Goal: Complete application form: Complete application form

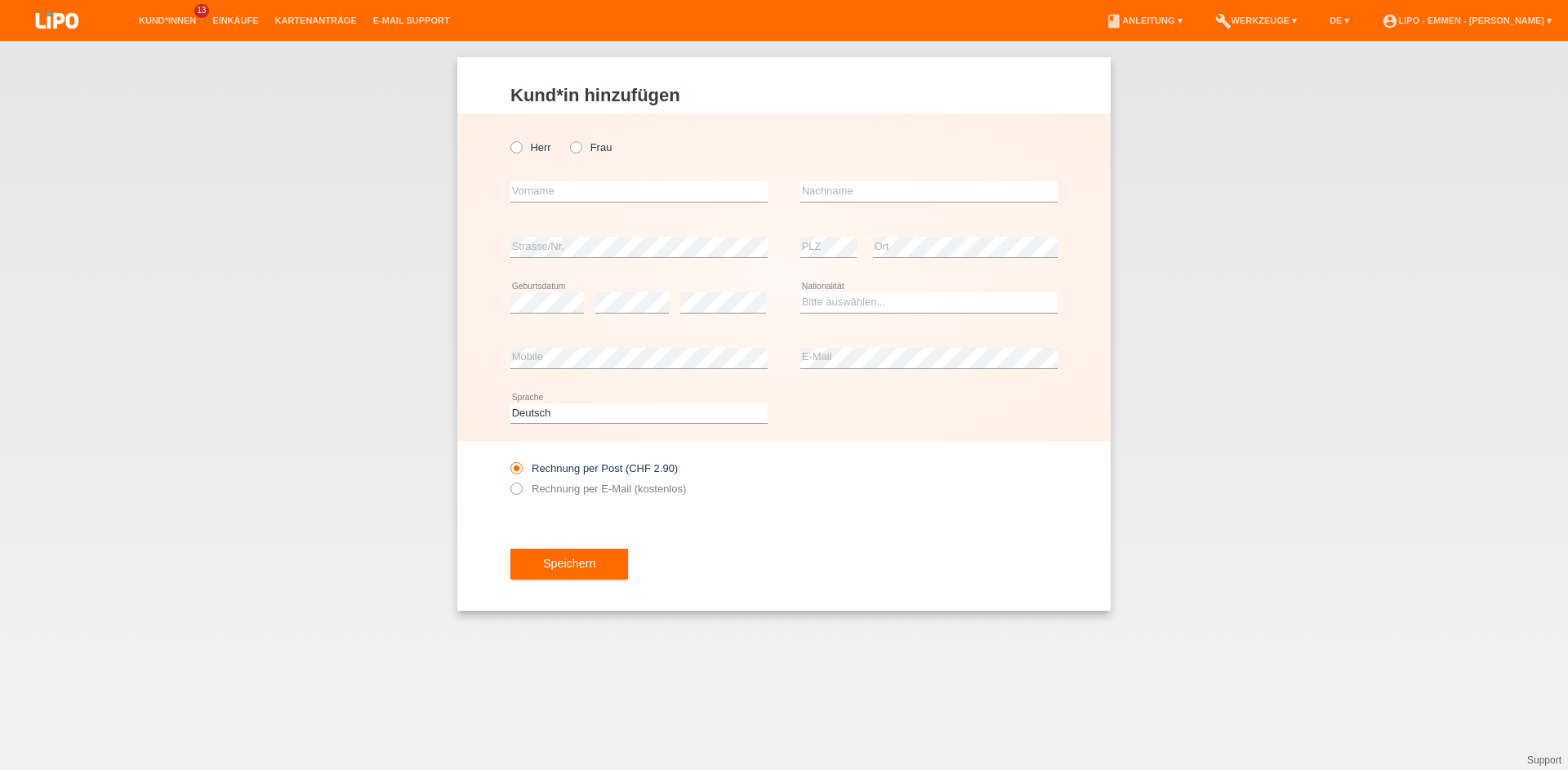
click at [172, 19] on link "Kund*innen" at bounding box center [167, 20] width 74 height 10
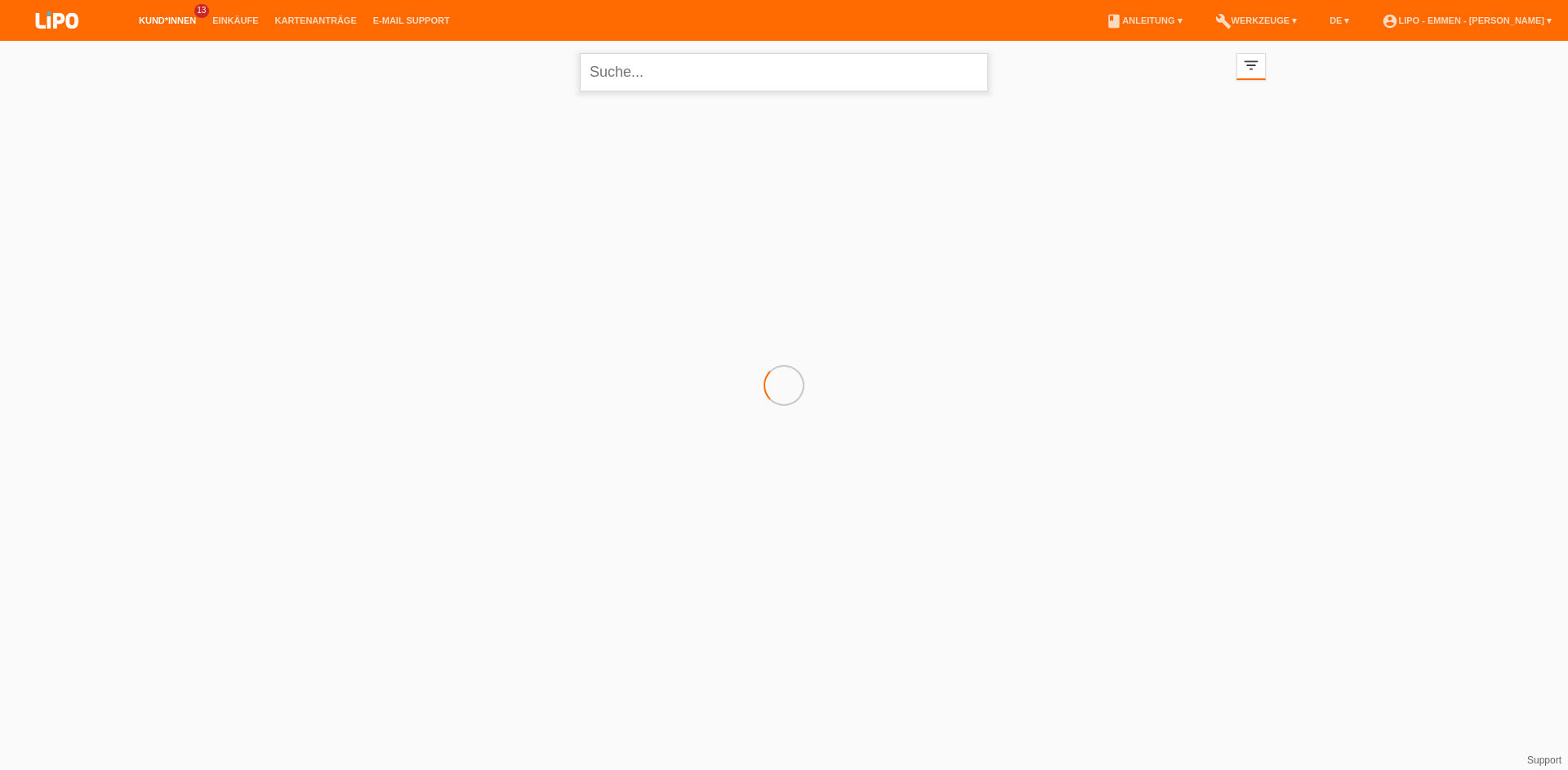
click at [661, 83] on input "text" at bounding box center [784, 73] width 409 height 38
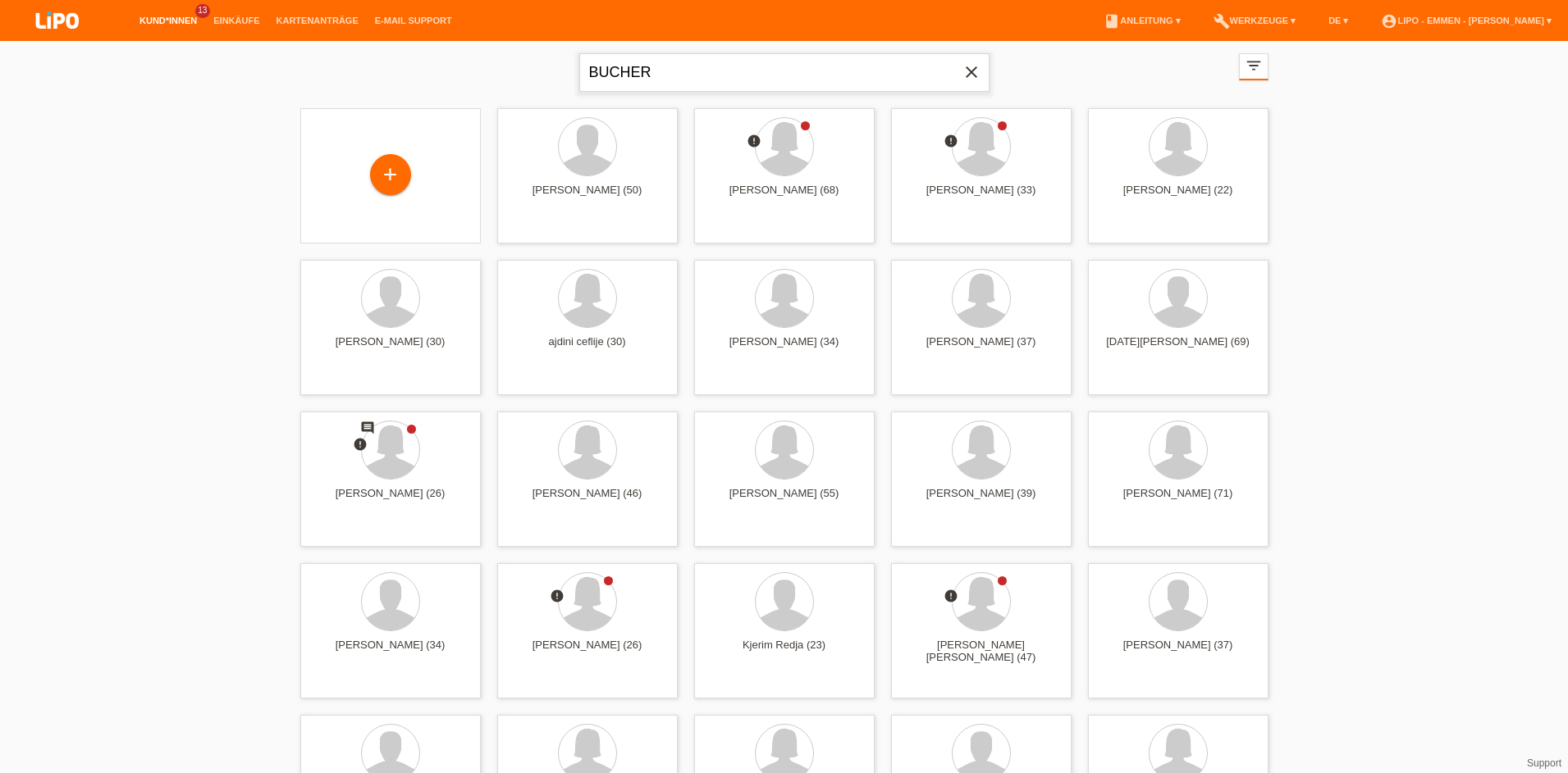
type input "BUCHER"
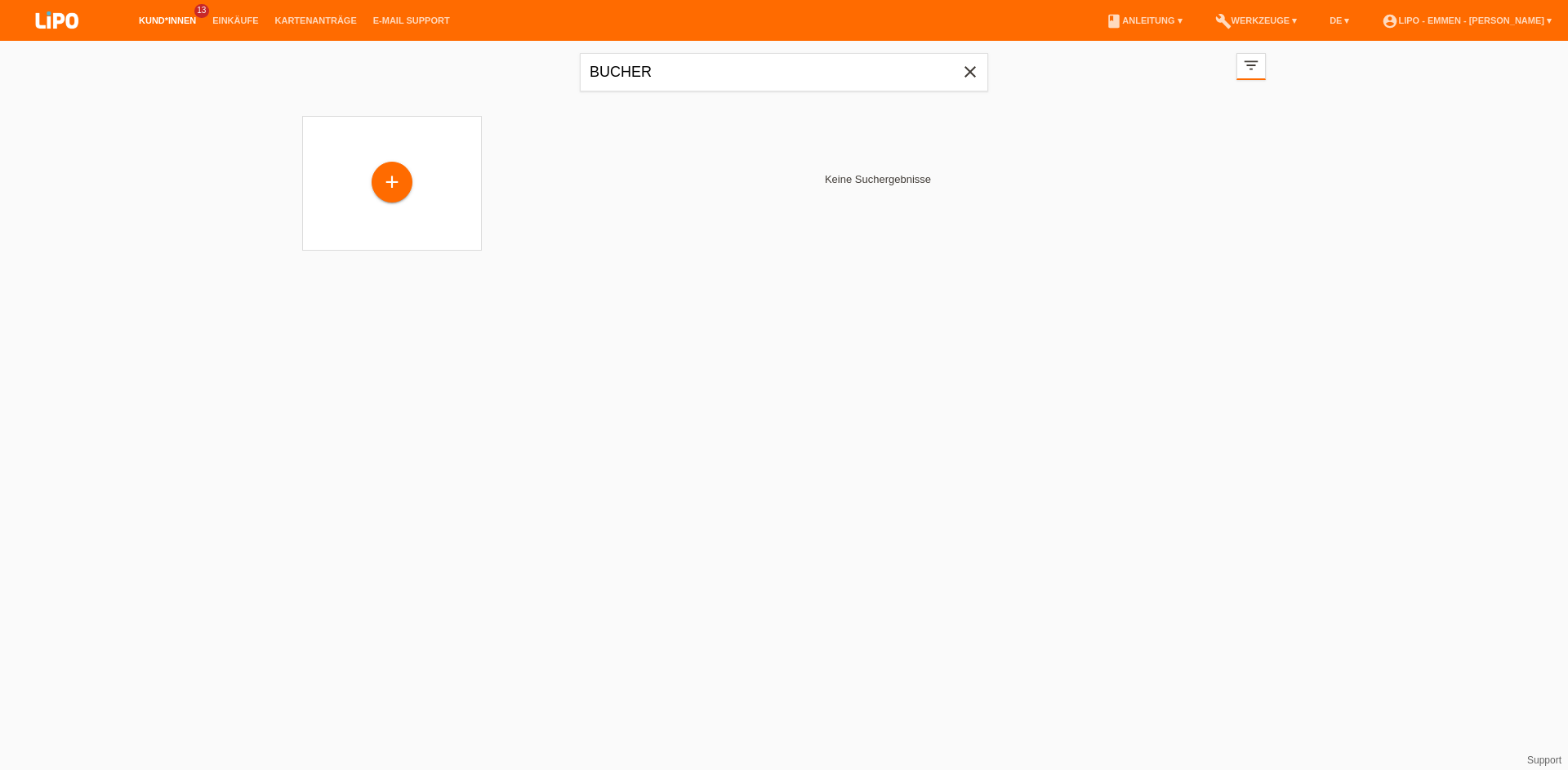
click at [712, 210] on div "Keine Suchergebnisse" at bounding box center [878, 180] width 775 height 143
click at [386, 161] on div "+" at bounding box center [392, 182] width 180 height 135
click at [390, 191] on div "+" at bounding box center [392, 183] width 39 height 28
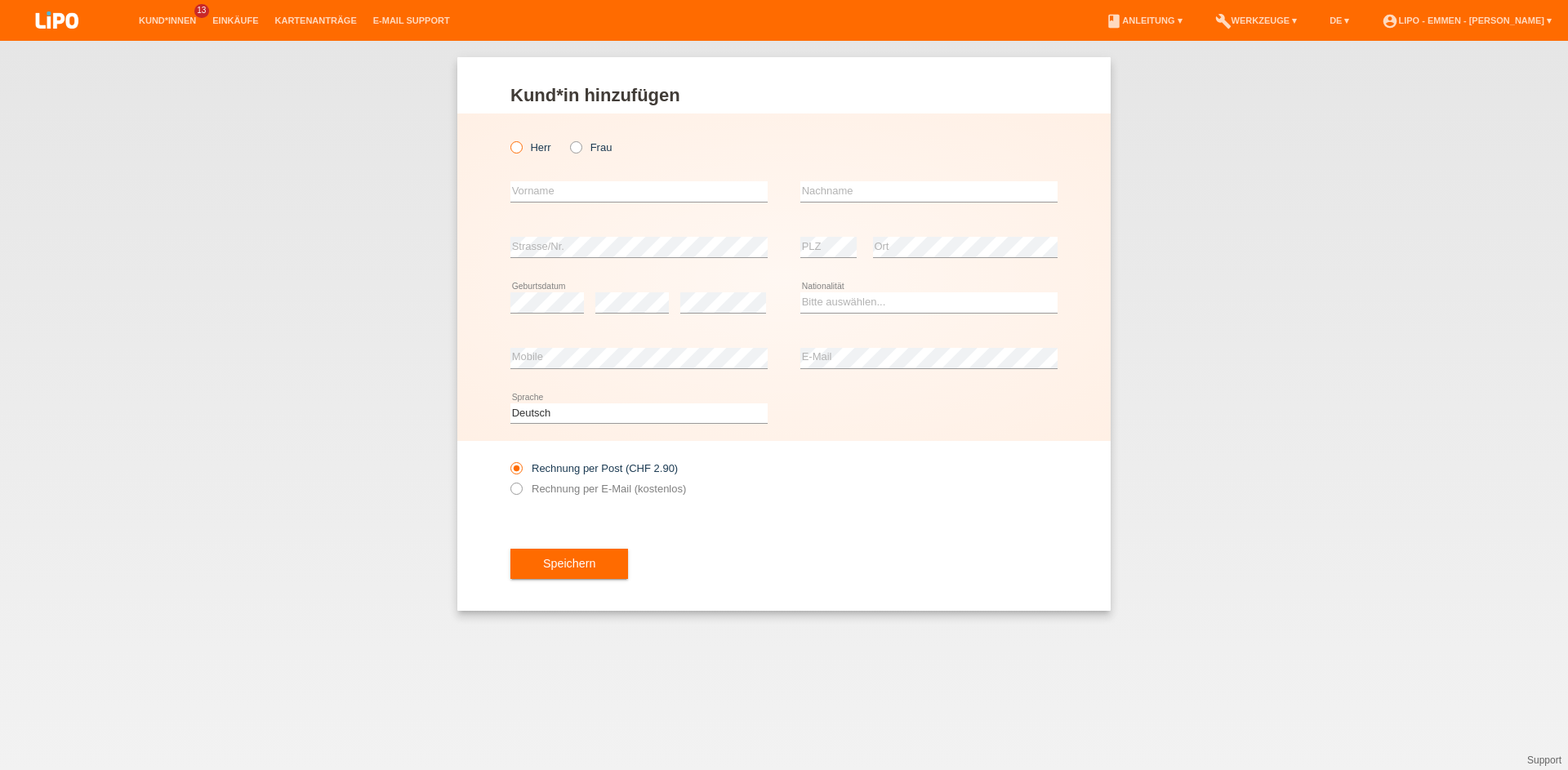
click at [536, 148] on label "Herr" at bounding box center [530, 147] width 41 height 12
click at [521, 148] on input "Herr" at bounding box center [515, 146] width 11 height 11
radio input "true"
click at [597, 195] on input "text" at bounding box center [638, 191] width 257 height 20
click at [869, 191] on input "text" at bounding box center [928, 191] width 257 height 20
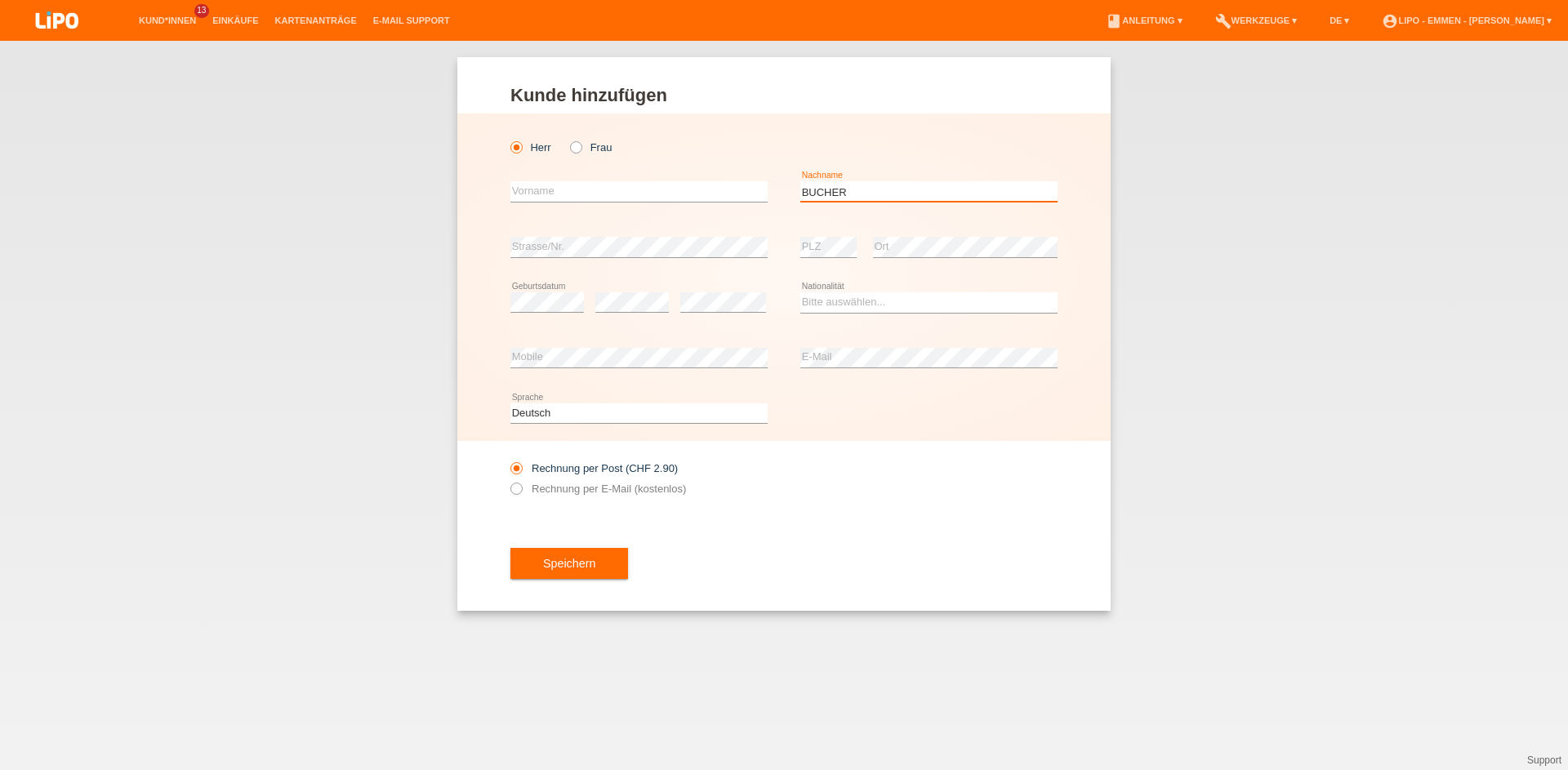
type input "BUCHER"
click at [590, 193] on input "text" at bounding box center [638, 191] width 257 height 20
type input "[PERSON_NAME]"
click at [827, 294] on select "Bitte auswählen... Schweiz Deutschland Liechtenstein Österreich ------------ Af…" at bounding box center [928, 302] width 257 height 20
select select "CH"
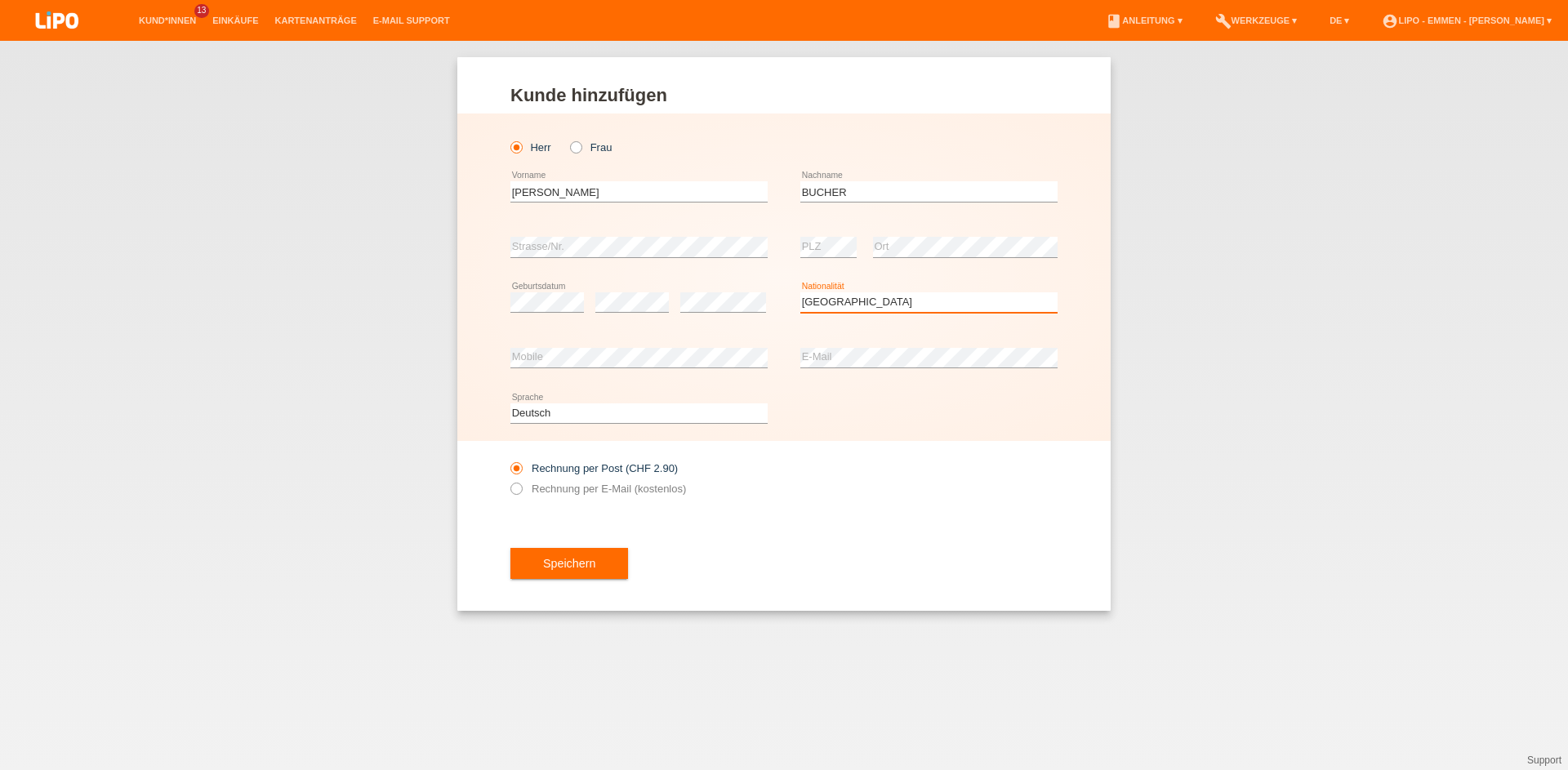
click at [0, 0] on option "Schweiz" at bounding box center [0, 0] width 0 height 0
click at [571, 489] on label "Rechnung per E-Mail (kostenlos)" at bounding box center [598, 488] width 176 height 12
click at [521, 489] on input "Rechnung per E-Mail (kostenlos)" at bounding box center [515, 492] width 11 height 20
radio input "true"
click at [547, 558] on button "Speichern" at bounding box center [568, 564] width 117 height 31
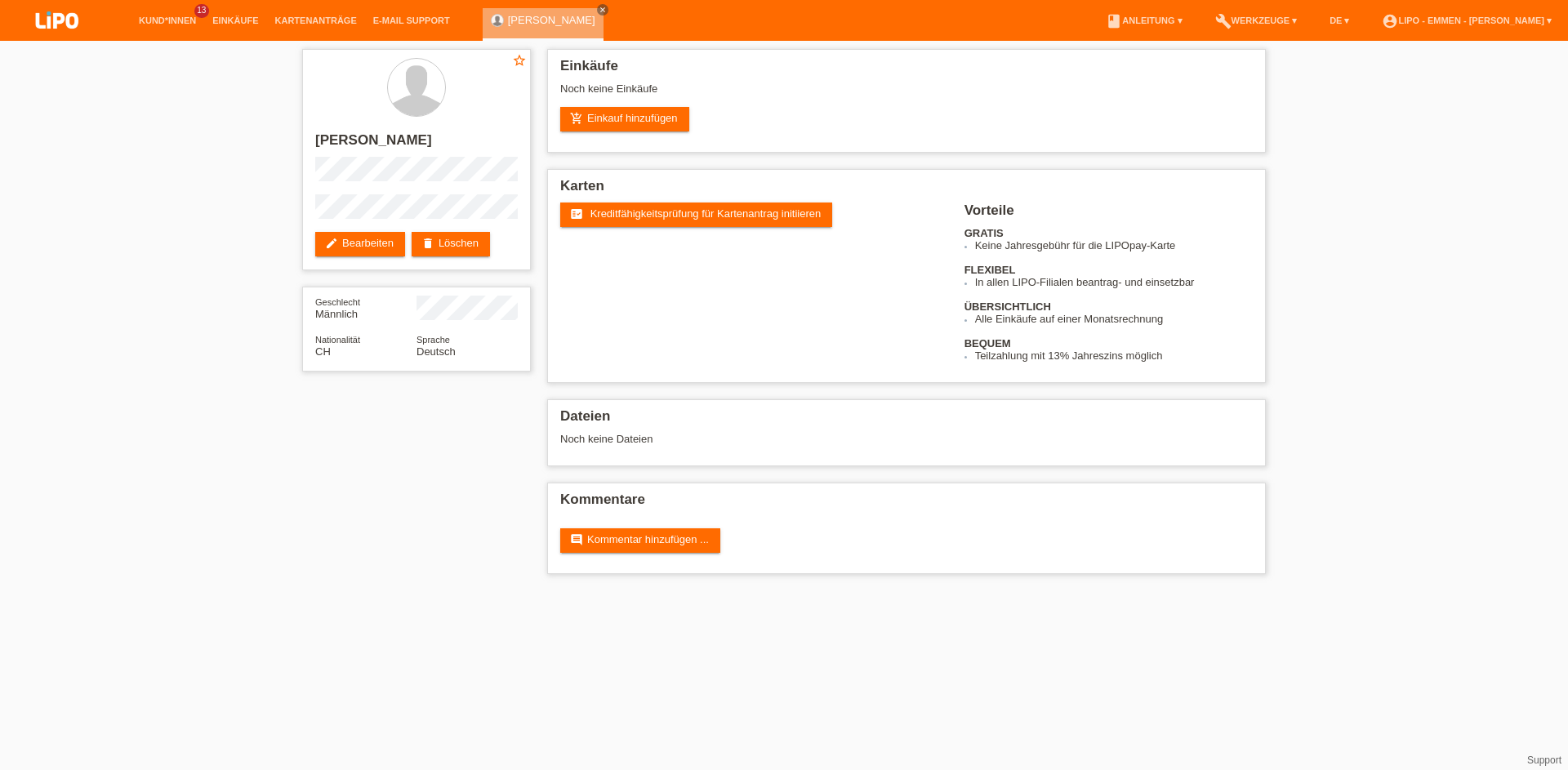
click at [703, 223] on link "fact_check Kreditfähigkeitsprüfung für Kartenantrag initiieren" at bounding box center [696, 215] width 272 height 25
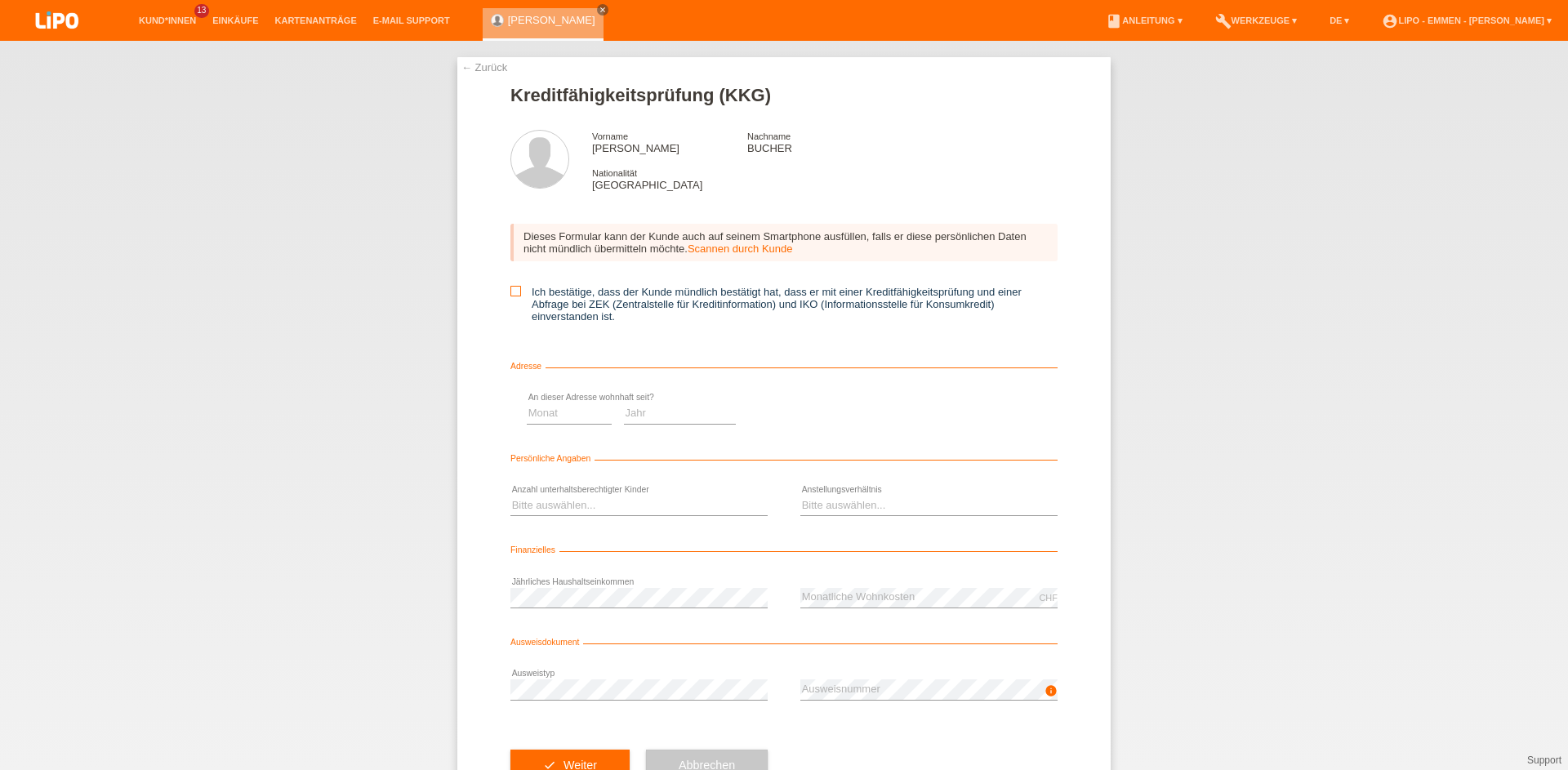
click at [521, 287] on label "Ich bestätige, dass der Kunde mündlich bestätigt hat, dass er mit einer Kreditf…" at bounding box center [783, 304] width 547 height 36
click at [521, 287] on input "Ich bestätige, dass der Kunde mündlich bestätigt hat, dass er mit einer Kreditf…" at bounding box center [515, 290] width 11 height 11
checkbox input "true"
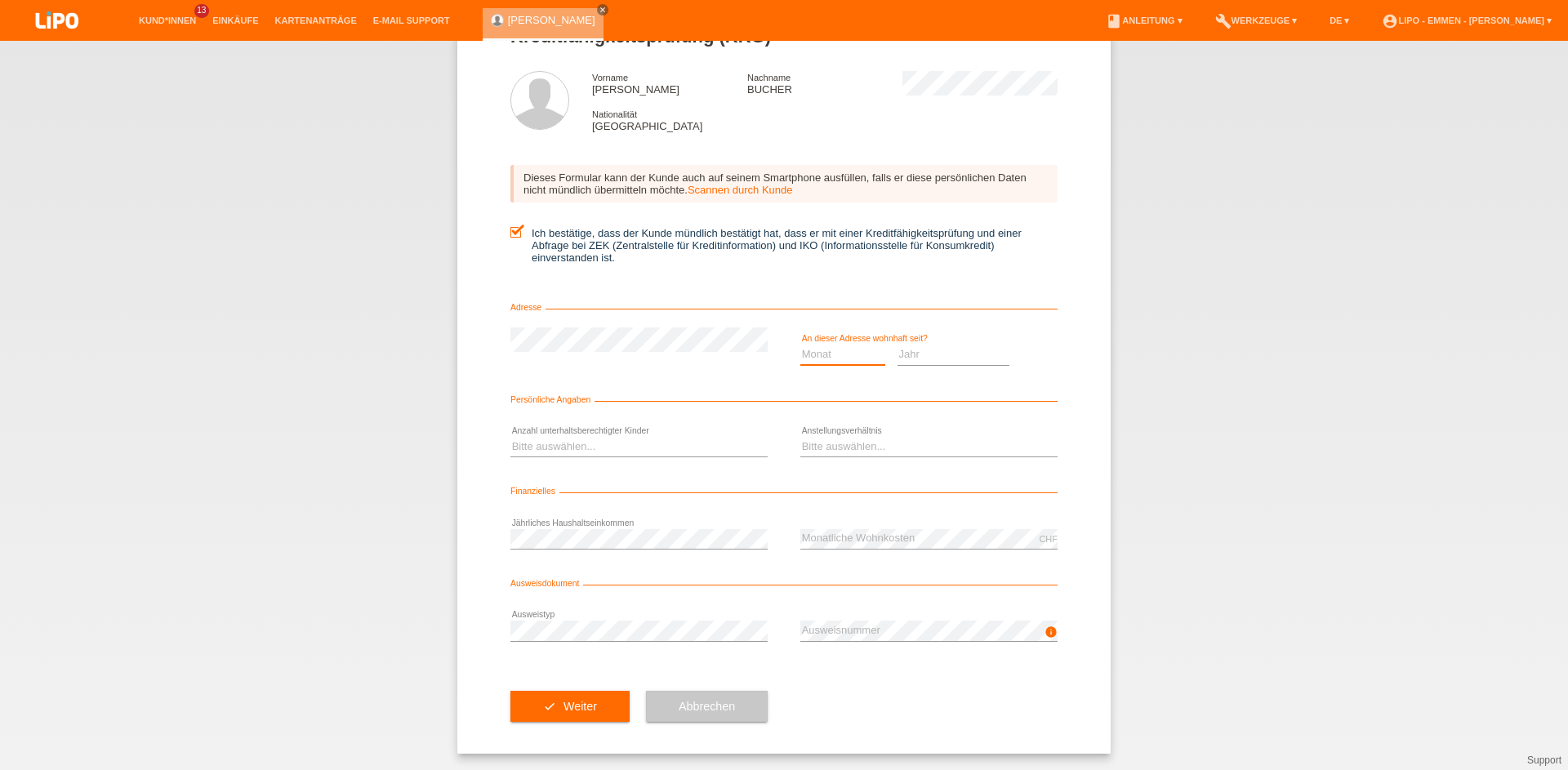
click at [857, 358] on select "Monat 01 02 03 04 05 06 07 08 09 10" at bounding box center [842, 354] width 85 height 20
click at [919, 350] on select "Jahr 2025 2024 2023 2022 2021 2020 2019 2018 2017 2016 2015 2014 2013 2012 2011…" at bounding box center [954, 354] width 113 height 20
click at [919, 358] on select "Jahr 2025 2024 2023 2022 2021 2020 2019 2018 2017 2016 2015 2014 2013 2012 2011…" at bounding box center [954, 354] width 113 height 20
select select "2025"
click at [0, 0] on option "2025" at bounding box center [0, 0] width 0 height 0
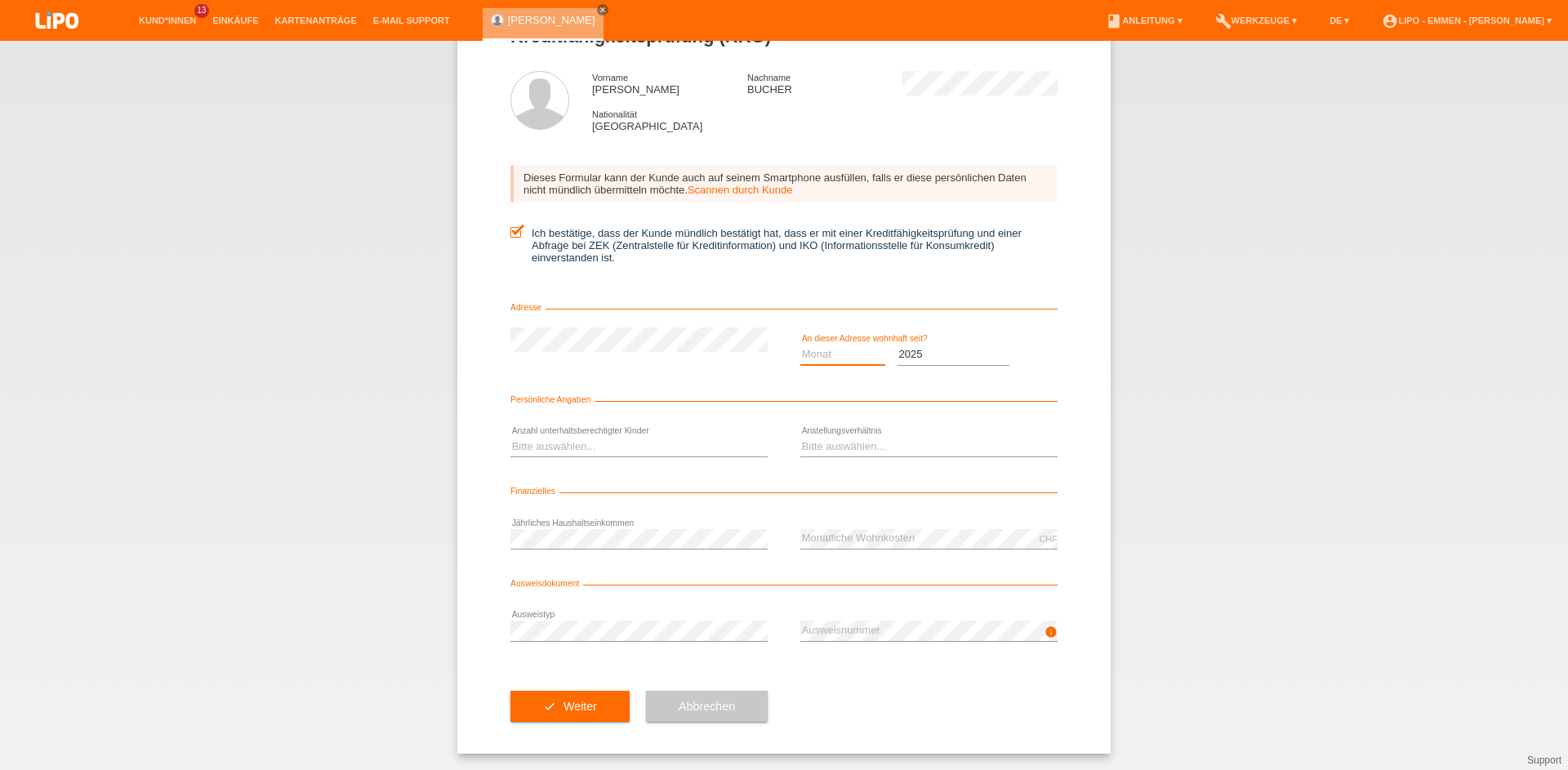
click at [850, 352] on select "Monat 01 02 03 04 05 06 07 08 09 10" at bounding box center [842, 354] width 85 height 20
select select "04"
click at [0, 0] on option "04" at bounding box center [0, 0] width 0 height 0
click at [602, 458] on div "Bitte auswählen... 0 1 2 3 4 5 6 7 8 9 error" at bounding box center [638, 448] width 257 height 55
click at [608, 445] on select "Bitte auswählen... 0 1 2 3 4 5 6 7 8 9" at bounding box center [638, 447] width 257 height 20
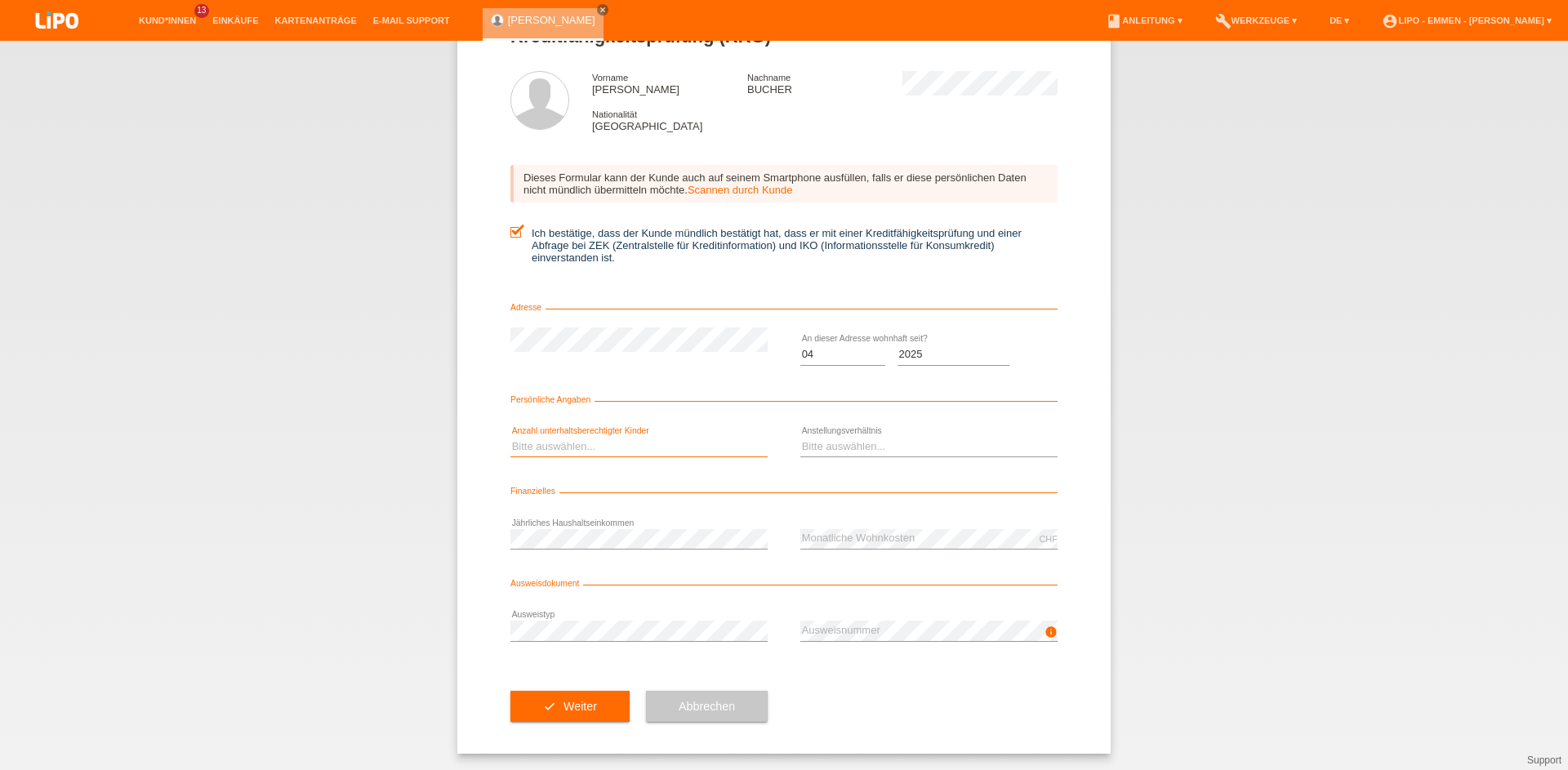
select select "0"
click at [0, 0] on option "0" at bounding box center [0, 0] width 0 height 0
click at [800, 445] on select "Bitte auswählen... Unbefristet Befristet Lehrling/Student Pensioniert Nicht arb…" at bounding box center [928, 447] width 257 height 20
select select "RETIRED"
click at [0, 0] on option "Pensioniert" at bounding box center [0, 0] width 0 height 0
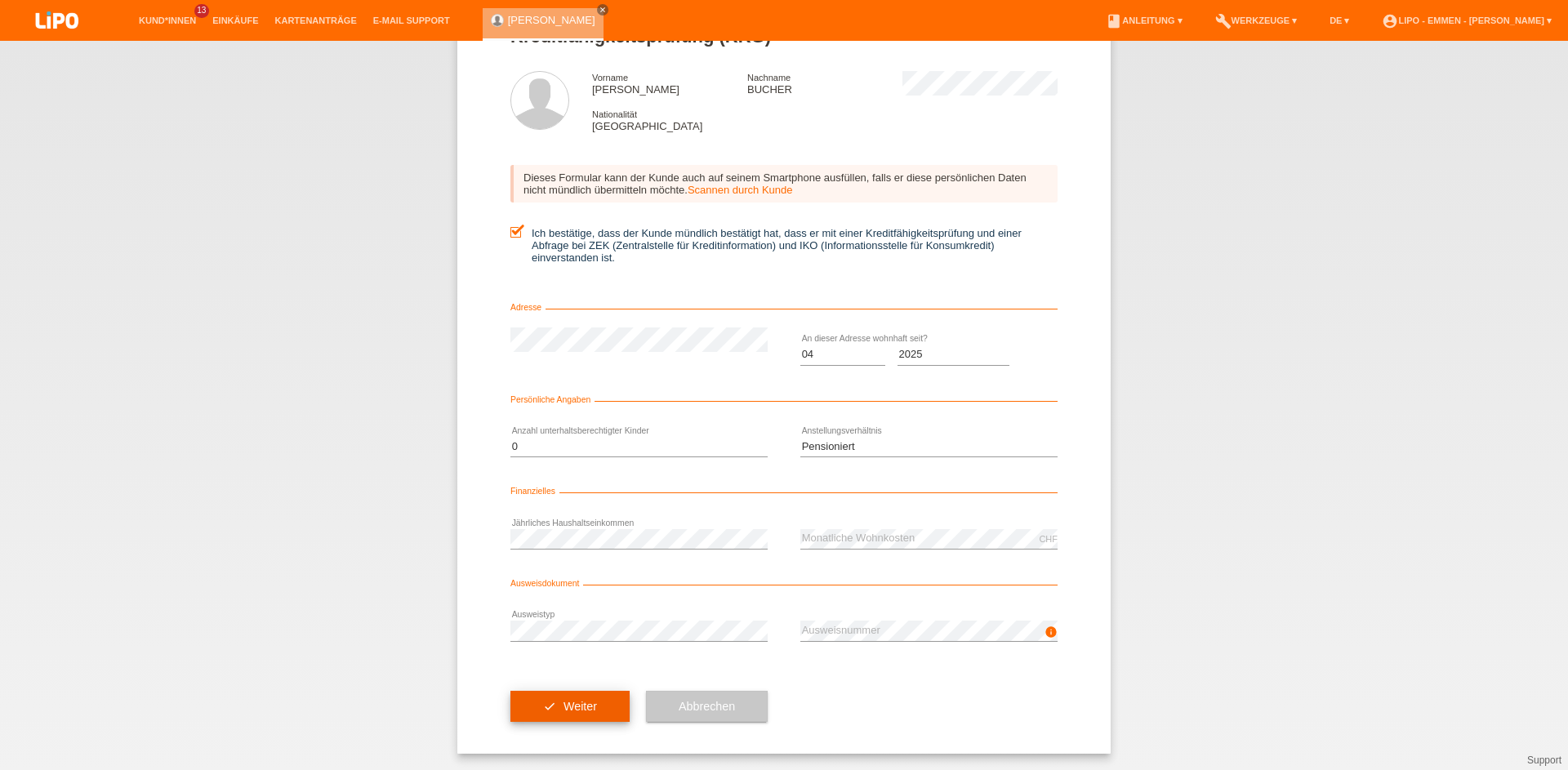
click at [529, 708] on button "check Weiter" at bounding box center [569, 706] width 119 height 31
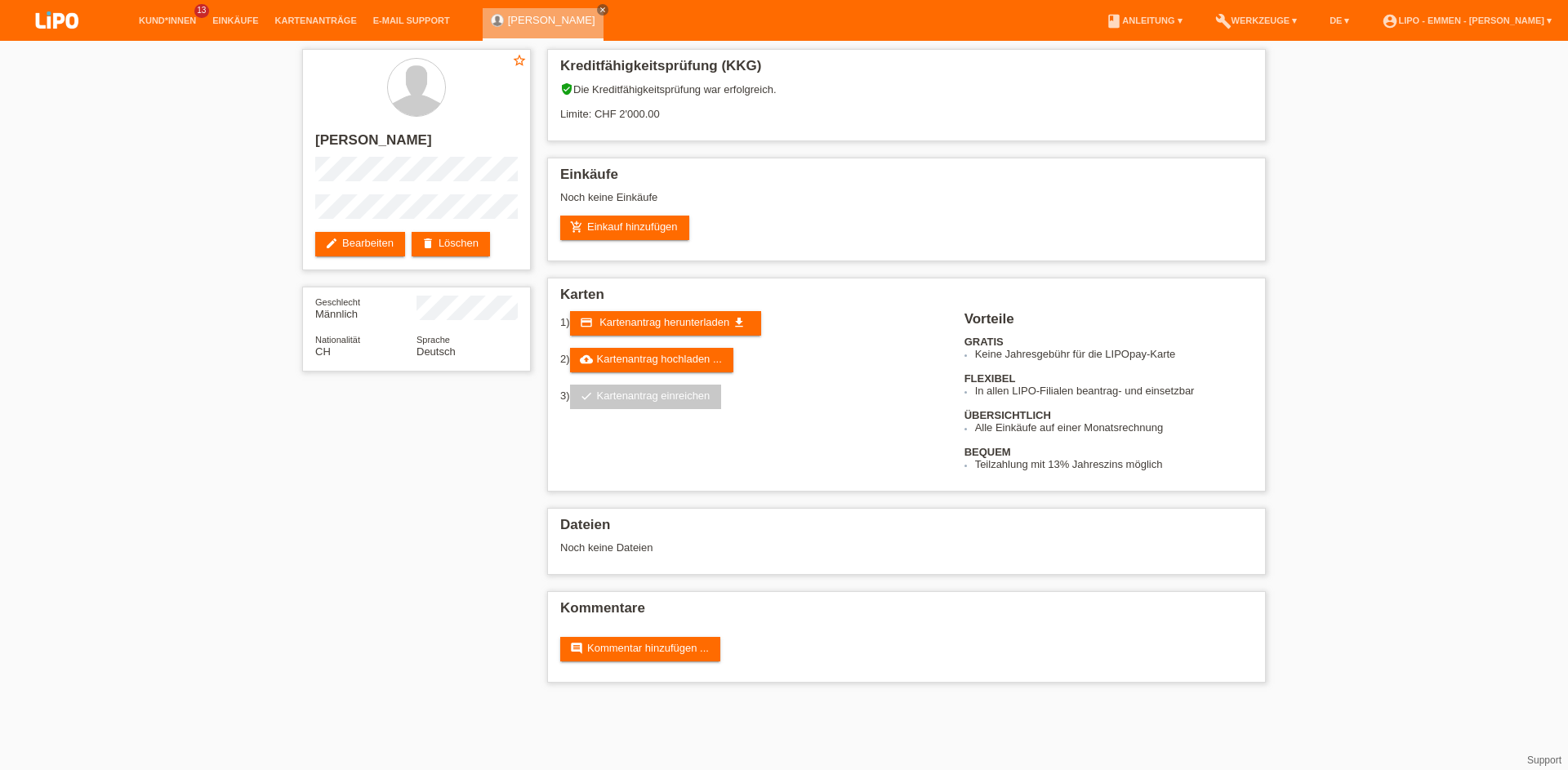
click at [256, 699] on html "Kund*innen 13 Einkäufe Kartenanträge E-Mail Support close" at bounding box center [784, 350] width 1568 height 699
click at [390, 139] on h2 "[PERSON_NAME]" at bounding box center [416, 145] width 202 height 25
click at [297, 699] on html "Kund*innen 13 Einkäufe Kartenanträge E-Mail Support close" at bounding box center [784, 350] width 1568 height 699
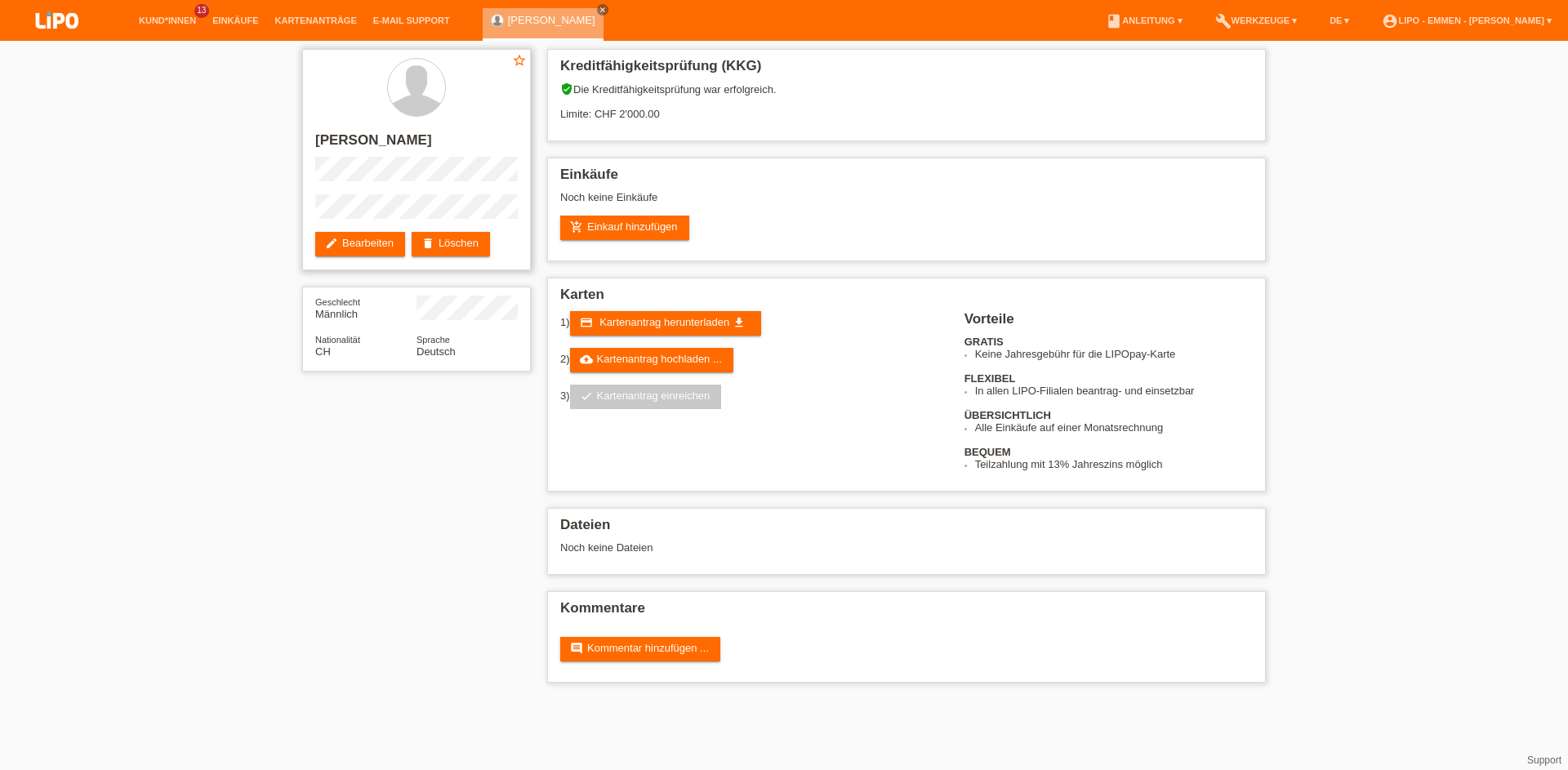
drag, startPoint x: 308, startPoint y: 142, endPoint x: 384, endPoint y: 144, distance: 76.0
click at [384, 144] on h2 "[PERSON_NAME]" at bounding box center [416, 145] width 202 height 25
click at [350, 674] on div "star_border PAUL LEO BUCHER edit Bearbeiten delete Löschen Geschlecht Männlich …" at bounding box center [784, 370] width 980 height 658
click at [481, 332] on div "Geschlecht Männlich Nationalität CH Sprache Deutsch" at bounding box center [415, 329] width 228 height 85
click at [290, 657] on div "star_border PAUL LEO BUCHER edit Bearbeiten delete Löschen Geschlecht Männlich …" at bounding box center [784, 370] width 1568 height 658
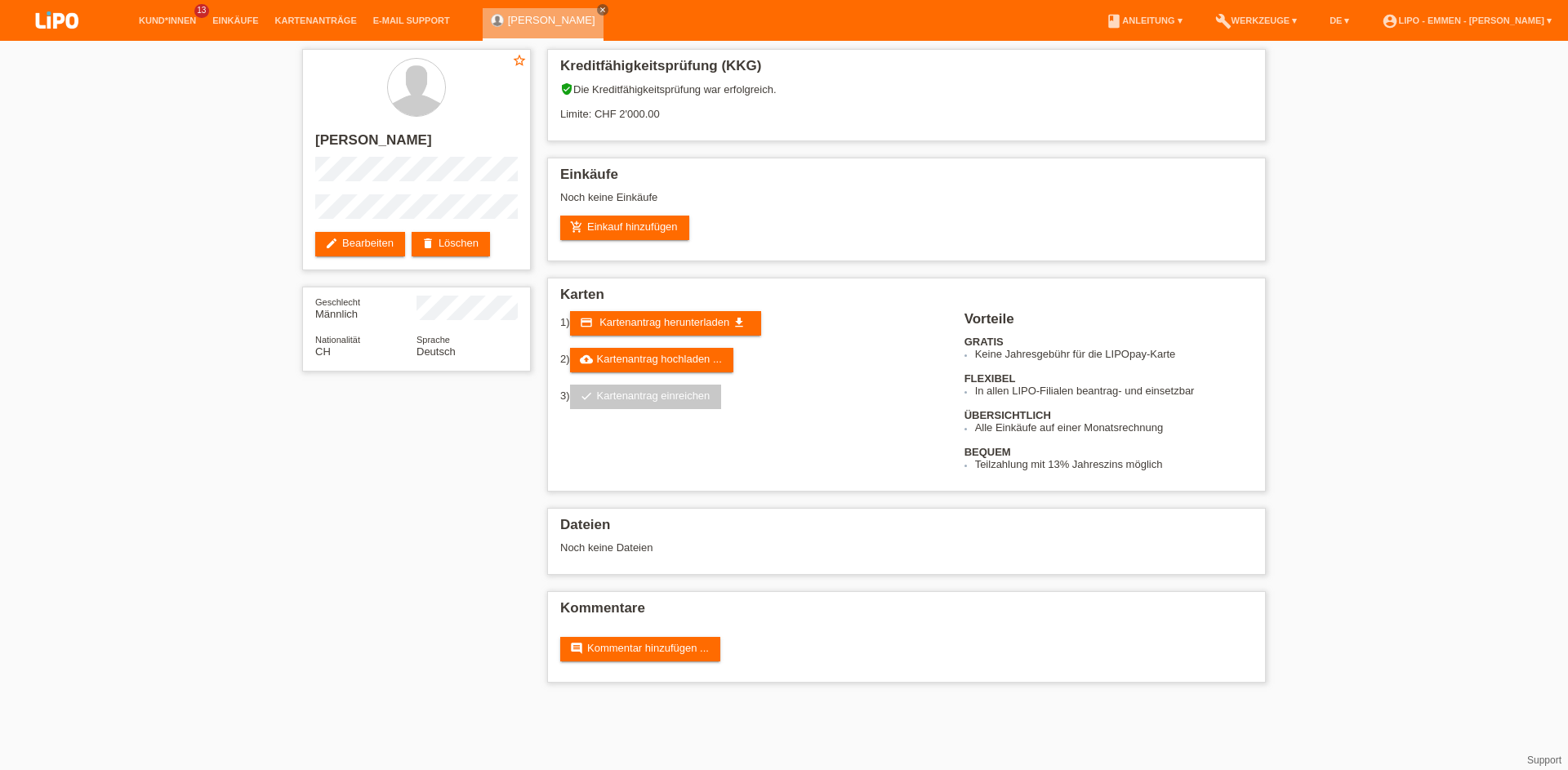
click at [226, 699] on html "Kund*innen 13 Einkäufe Kartenanträge E-Mail Support close" at bounding box center [784, 350] width 1568 height 699
click at [285, 699] on html "Kund*innen 13 Einkäufe Kartenanträge E-Mail Support close" at bounding box center [784, 350] width 1568 height 699
click at [609, 225] on link "add_shopping_cart Einkauf hinzufügen" at bounding box center [625, 228] width 129 height 25
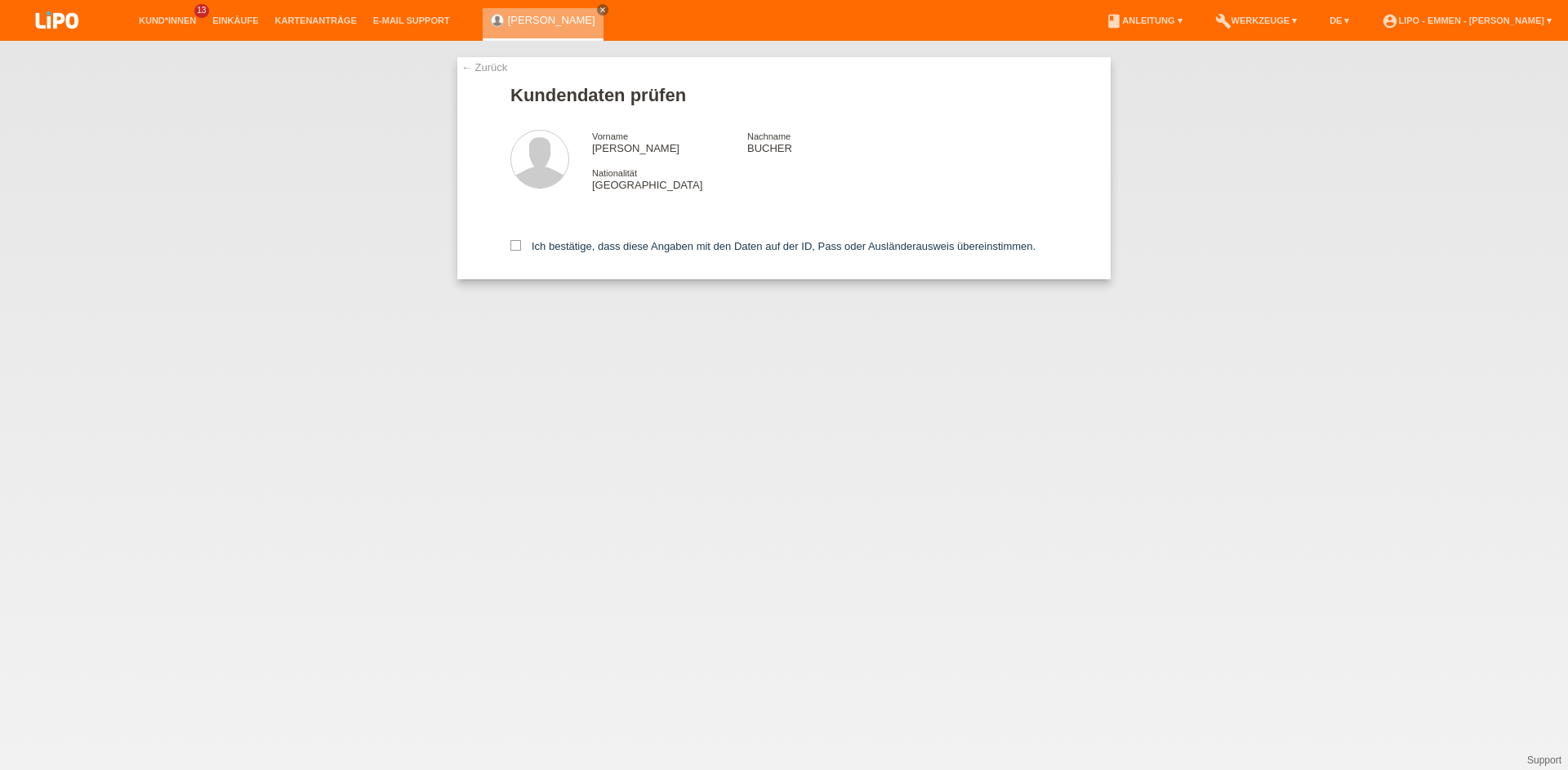
click at [548, 255] on div "Ich bestätige, dass diese Angaben mit den Daten auf der ID, Pass oder Ausländer…" at bounding box center [783, 243] width 547 height 72
click at [540, 248] on label "Ich bestätige, dass diese Angaben mit den Daten auf der ID, Pass oder Ausländer…" at bounding box center [773, 246] width 525 height 12
click at [521, 248] on input "Ich bestätige, dass diese Angaben mit den Daten auf der ID, Pass oder Ausländer…" at bounding box center [515, 245] width 11 height 11
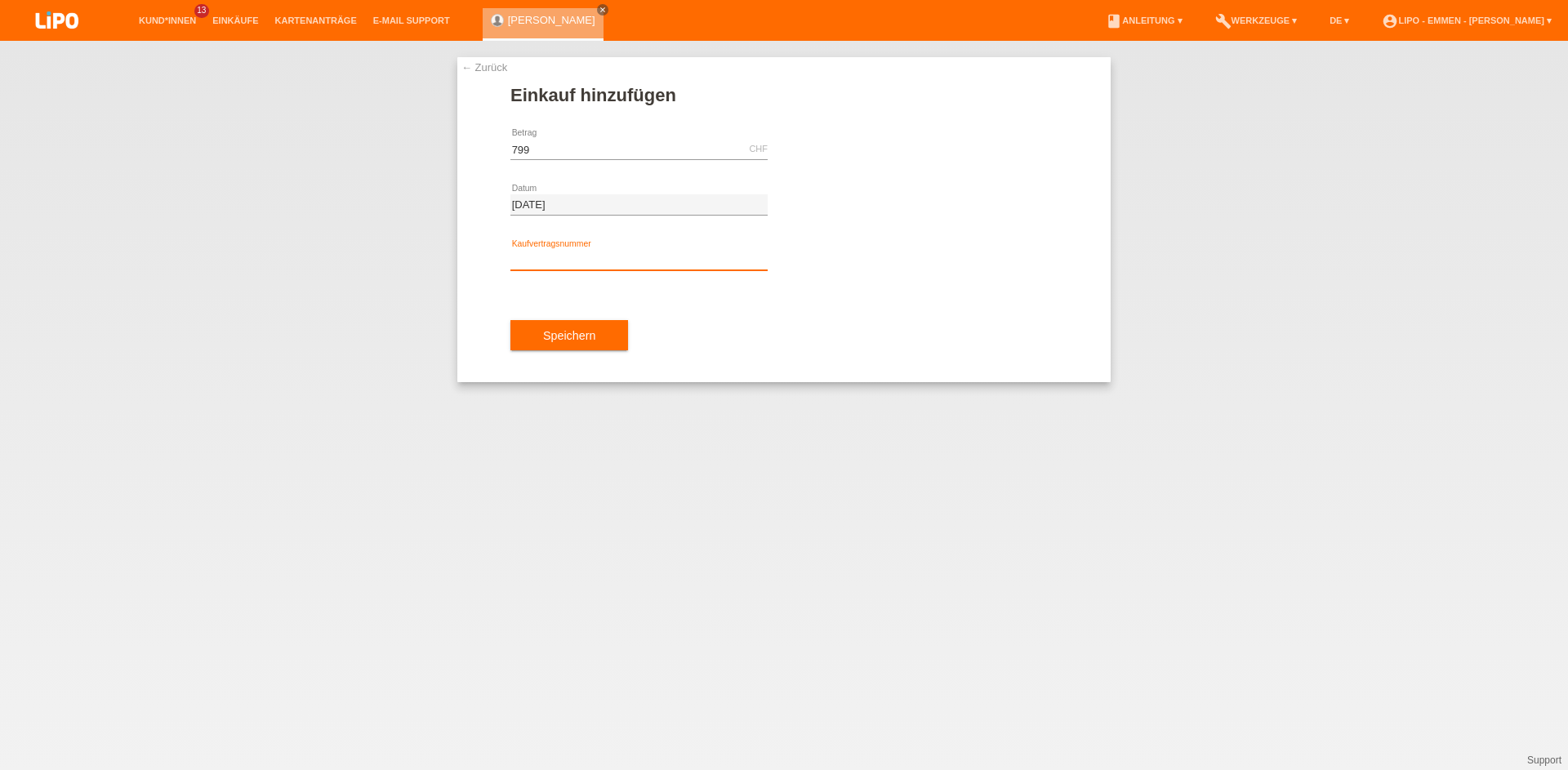
type input "799.00"
click at [571, 264] on input "text" at bounding box center [638, 260] width 257 height 20
type input "XF0JWP"
click at [575, 334] on button "Speichern" at bounding box center [568, 335] width 117 height 31
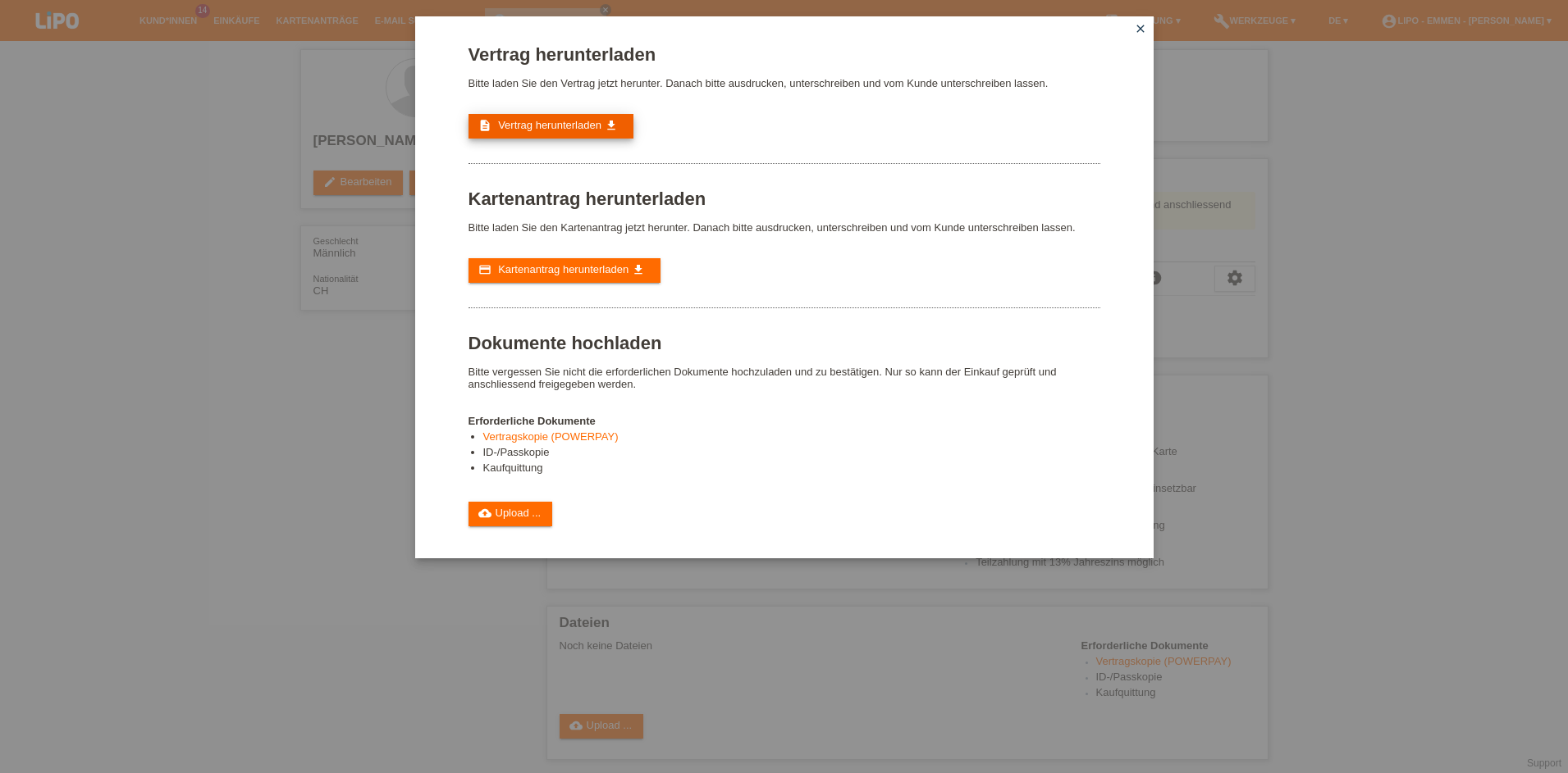
click at [517, 133] on link "description Vertrag herunterladen get_app" at bounding box center [551, 127] width 165 height 25
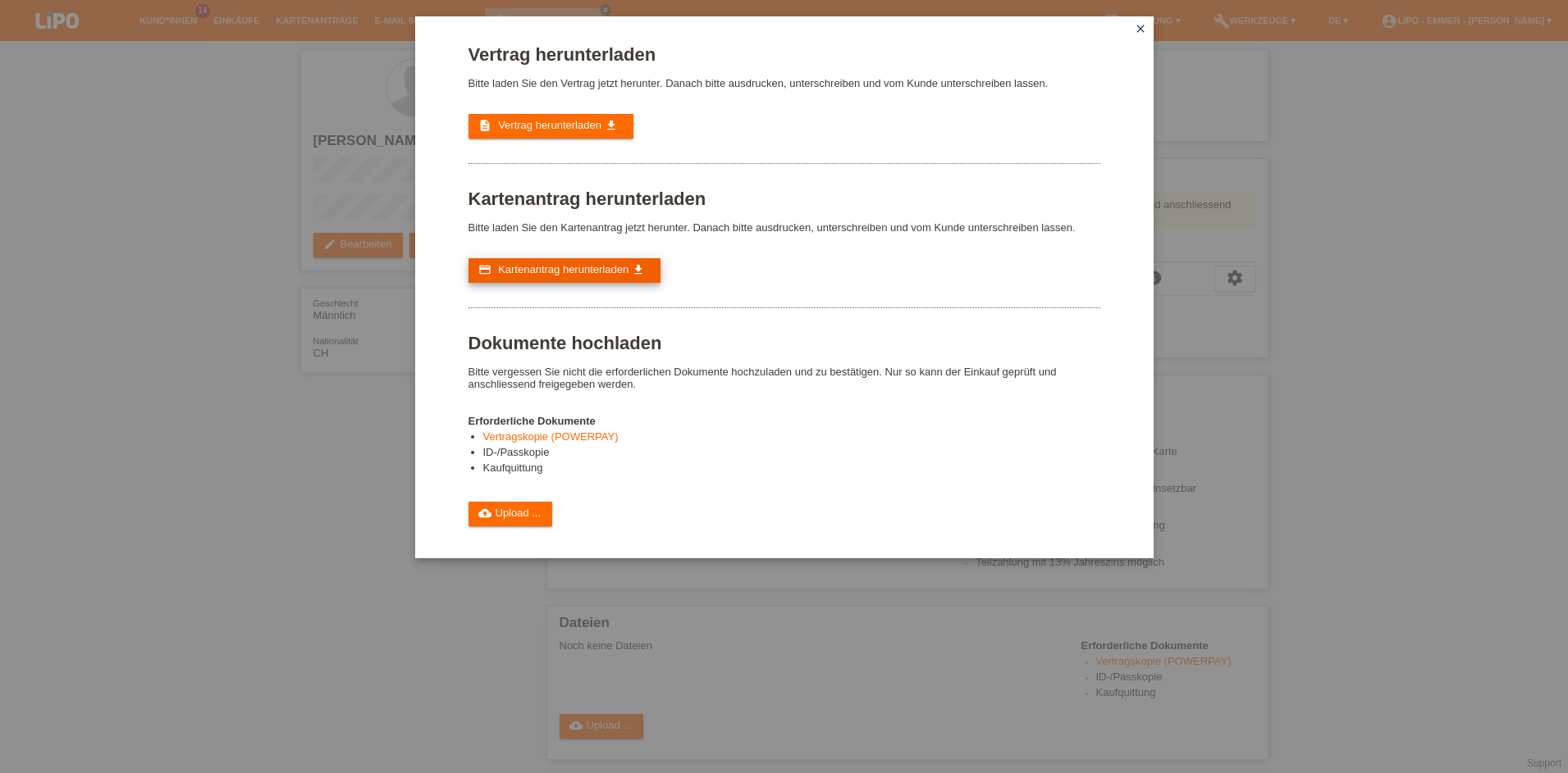
click at [552, 268] on span "Kartenantrag herunterladen" at bounding box center [563, 269] width 131 height 12
click at [1142, 24] on icon "close" at bounding box center [1141, 29] width 13 height 13
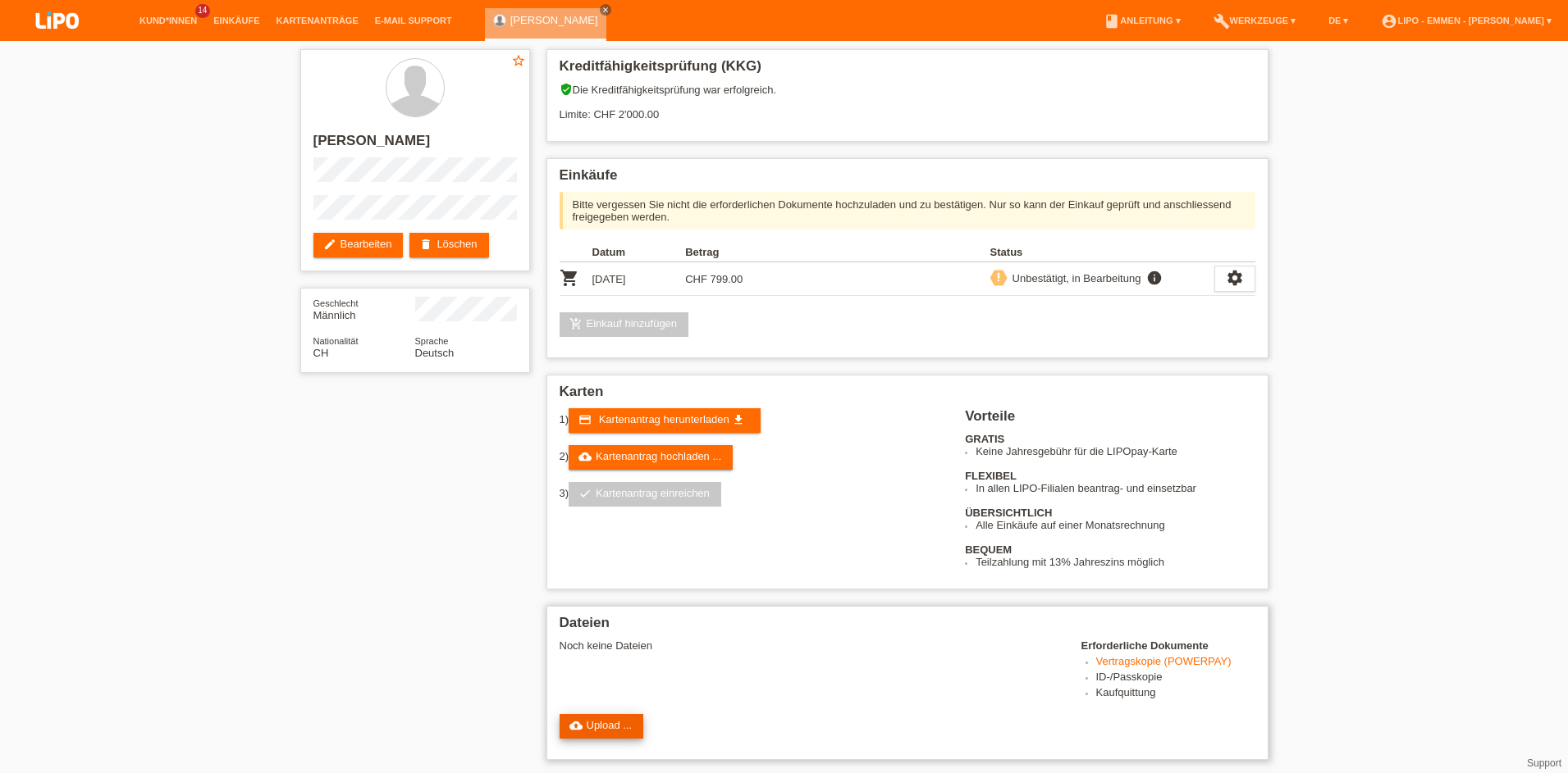
click at [602, 729] on link "cloud_upload Upload ..." at bounding box center [602, 727] width 84 height 25
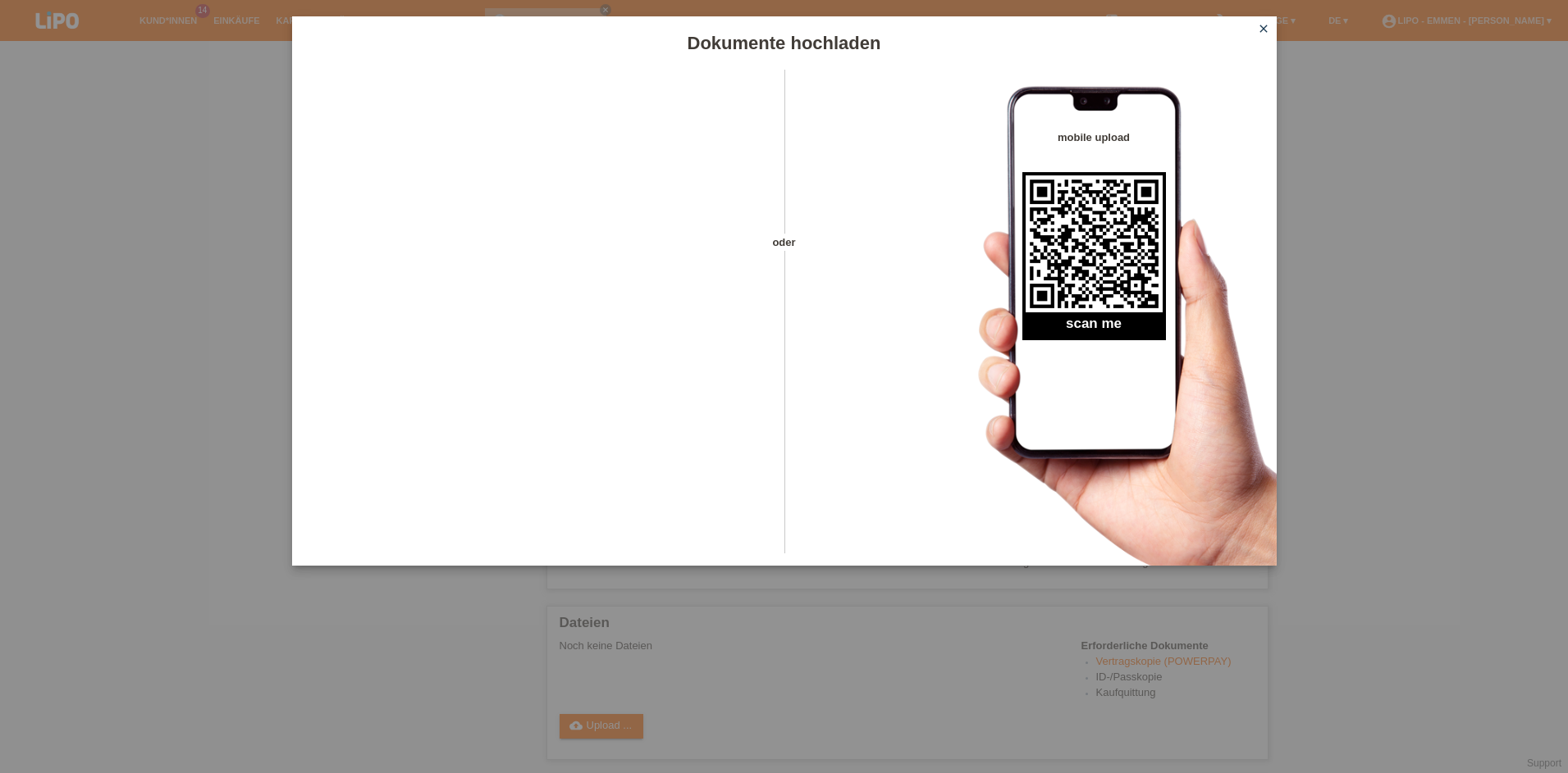
click at [1265, 26] on icon "close" at bounding box center [1264, 29] width 13 height 13
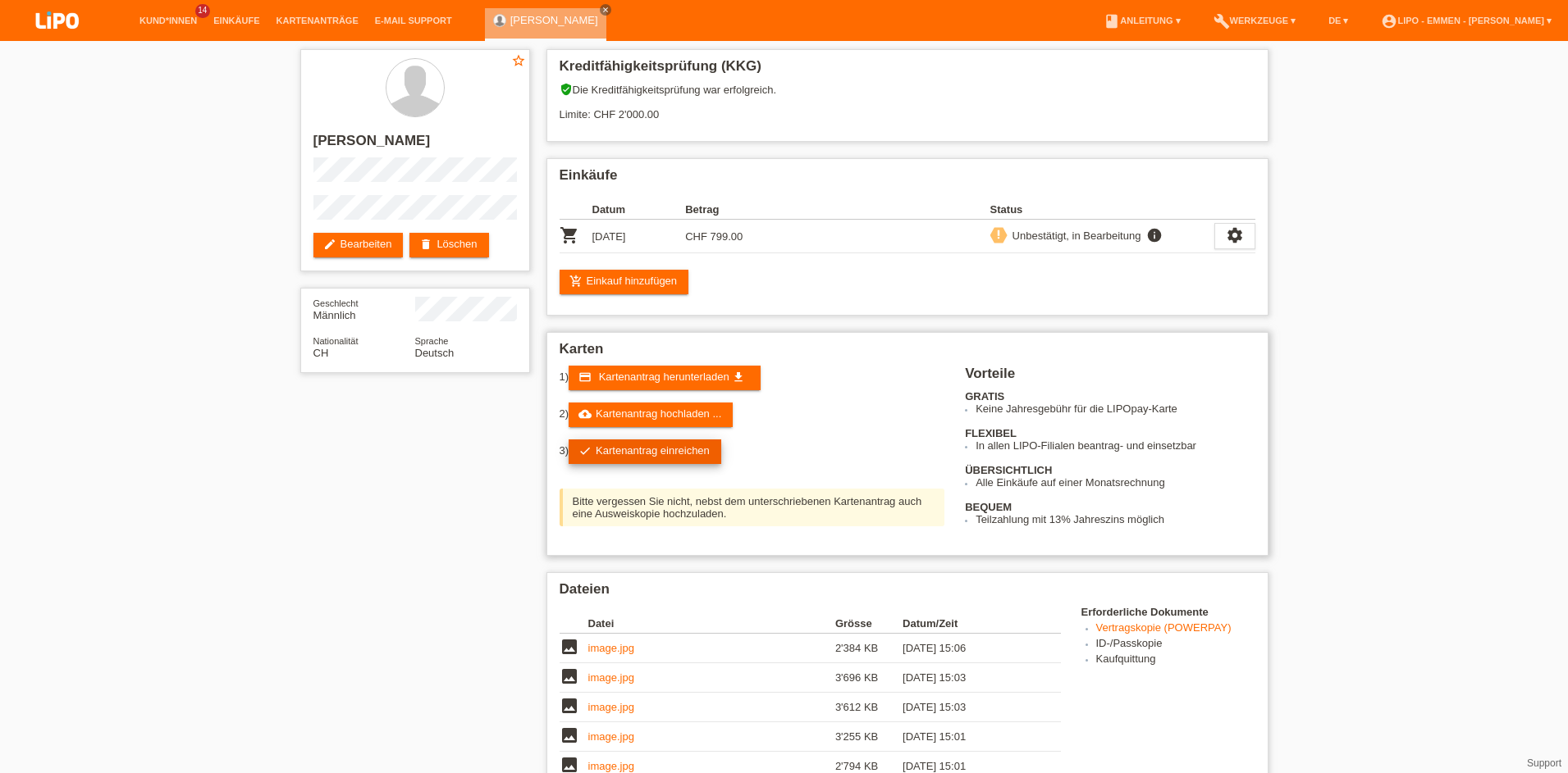
click at [665, 457] on link "check Kartenantrag einreichen" at bounding box center [645, 452] width 153 height 25
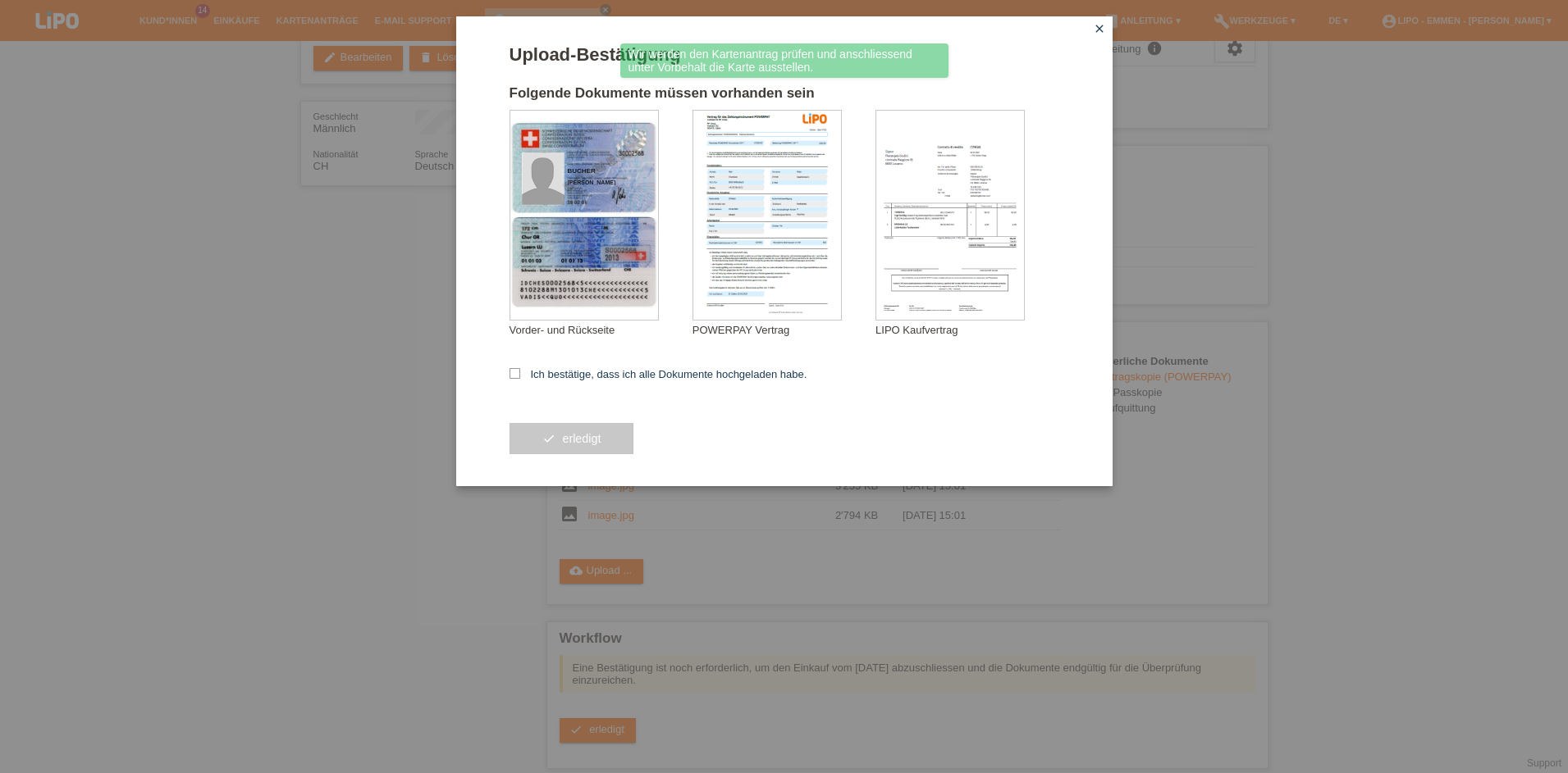
scroll to position [187, 0]
click at [578, 377] on label "Ich bestätige, dass ich alle Dokumente hochgeladen habe." at bounding box center [658, 374] width 297 height 12
click at [520, 377] on input "Ich bestätige, dass ich alle Dokumente hochgeladen habe." at bounding box center [514, 373] width 11 height 11
checkbox input "true"
click at [549, 439] on button "check erledigt" at bounding box center [572, 438] width 125 height 31
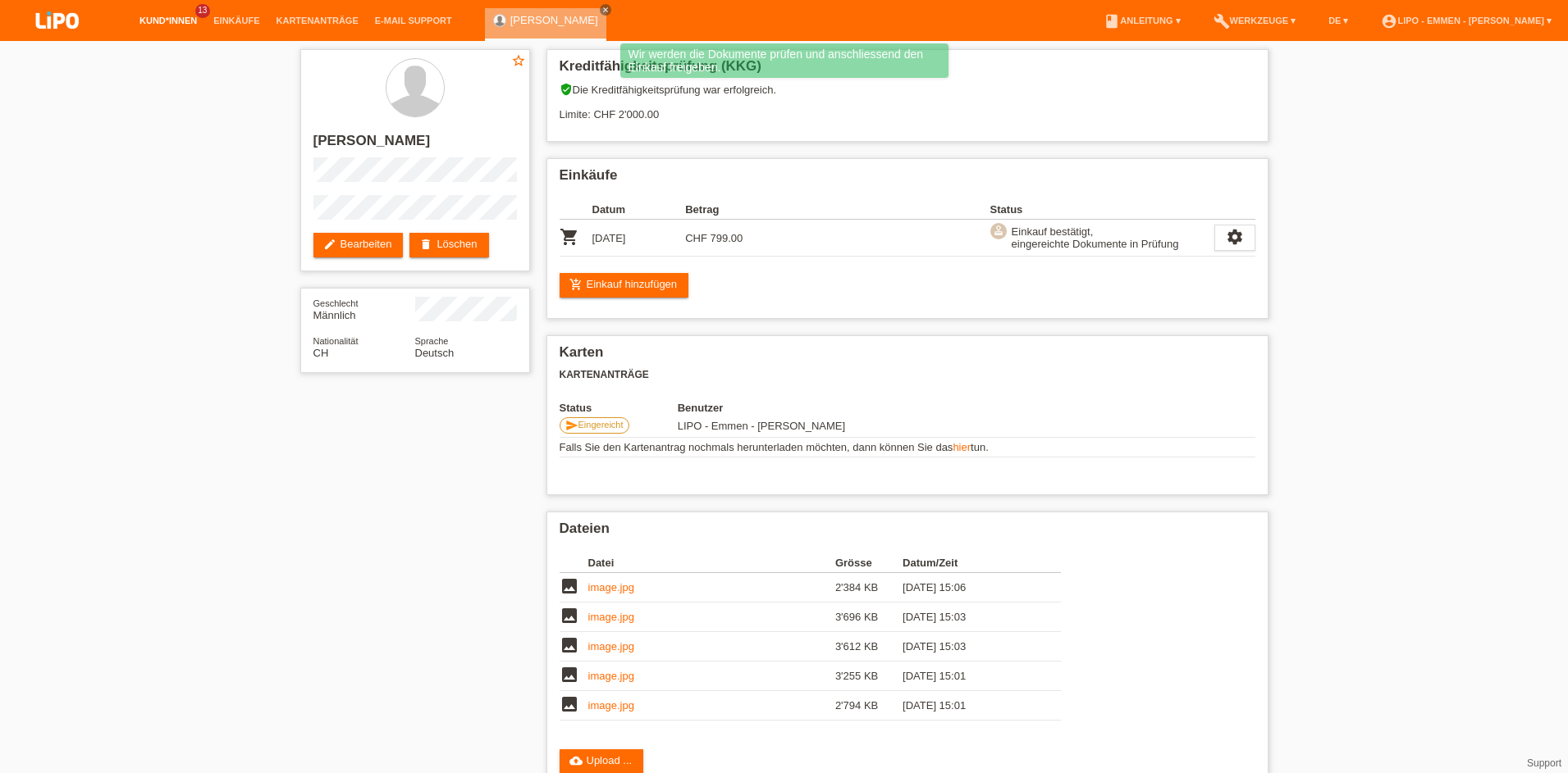
click at [154, 20] on link "Kund*innen" at bounding box center [168, 20] width 74 height 10
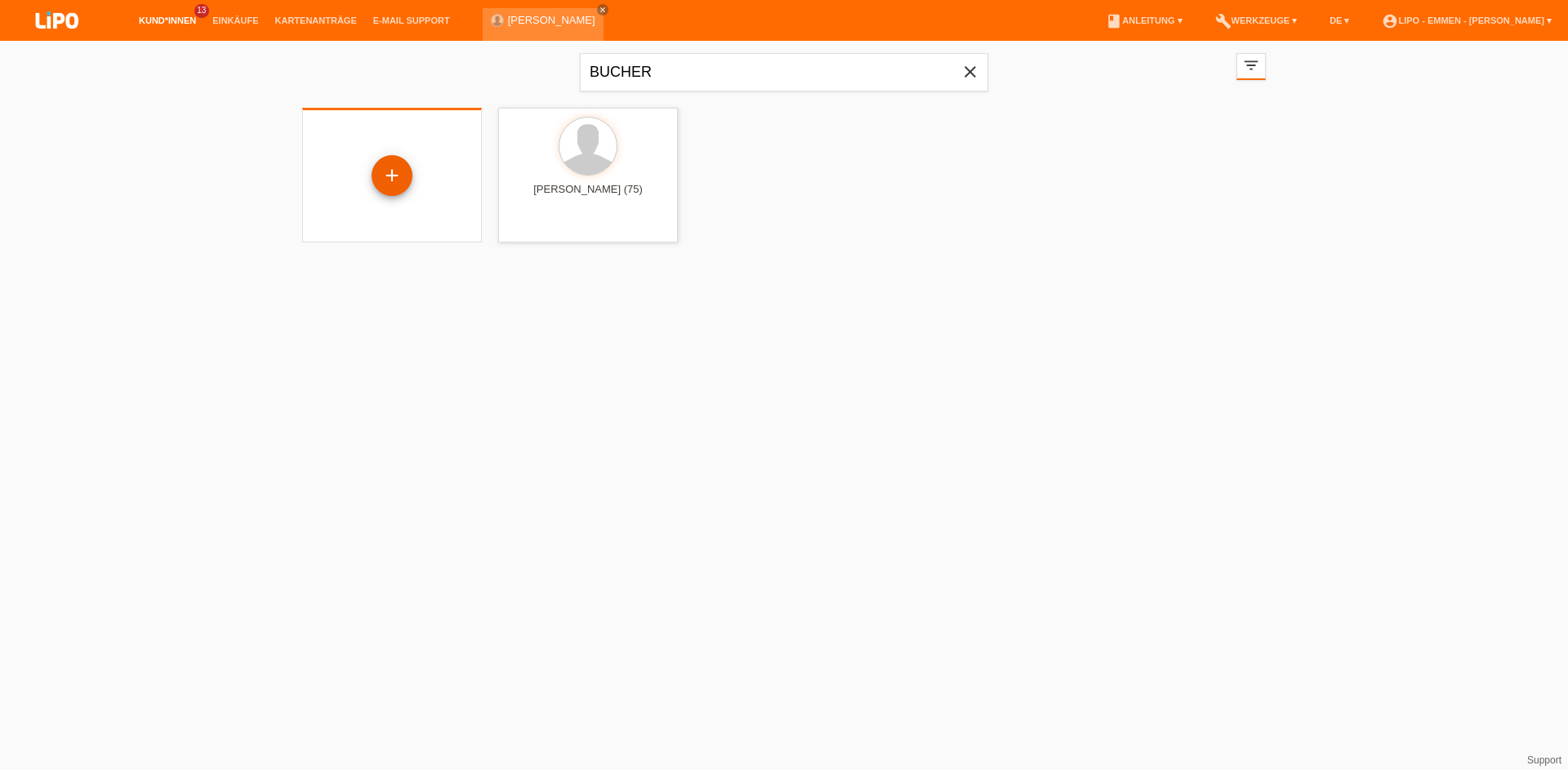
click at [401, 182] on div "+" at bounding box center [392, 175] width 39 height 28
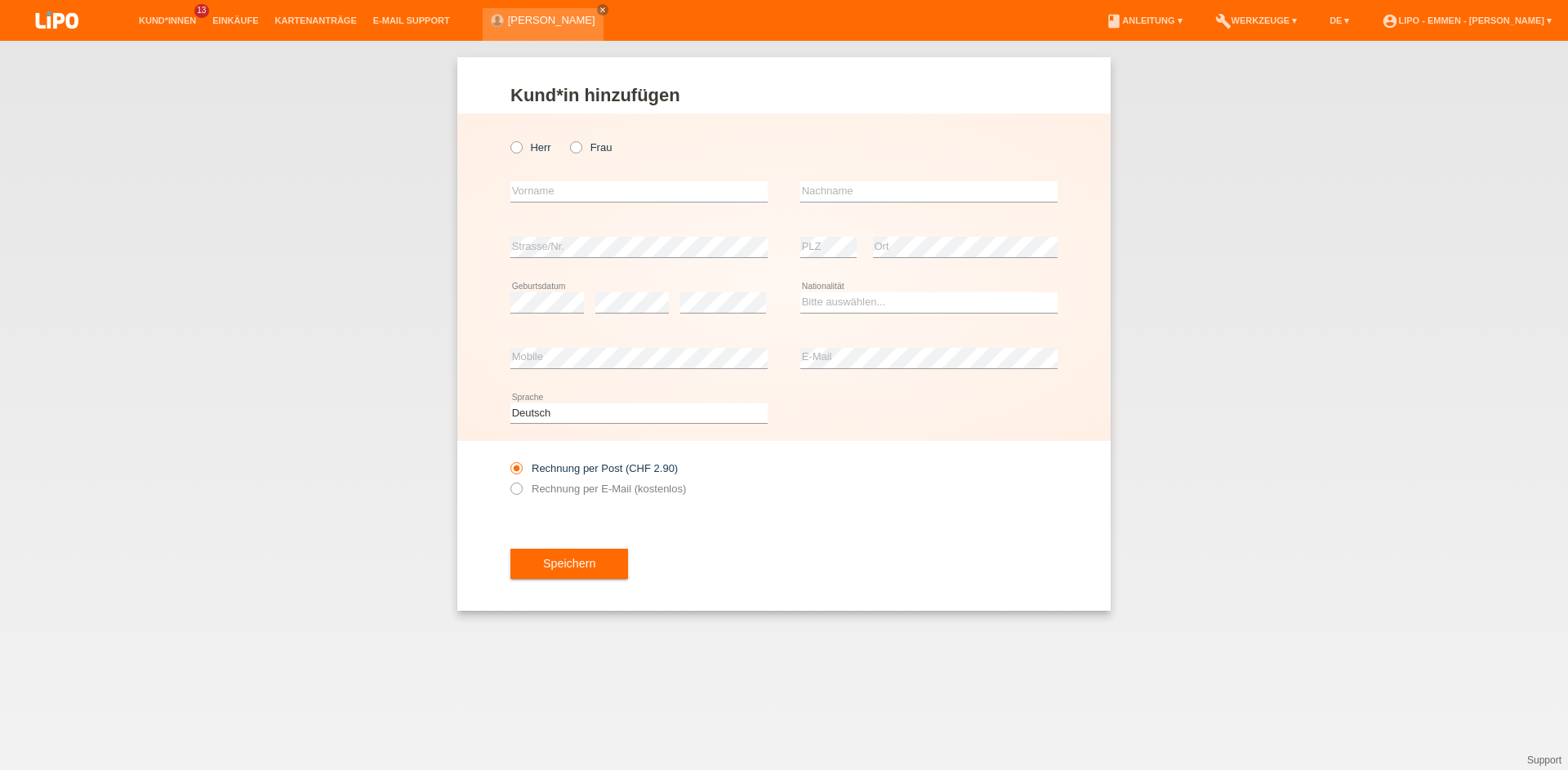
click at [525, 151] on label "Herr" at bounding box center [530, 147] width 41 height 12
click at [521, 151] on input "Herr" at bounding box center [515, 146] width 11 height 11
radio input "true"
click at [541, 195] on input "text" at bounding box center [638, 191] width 257 height 20
click at [399, 669] on div "Kund*in hinzufügen Kunde hinzufügen Kundin hinzufügen Herr Frau error Vorname e…" at bounding box center [784, 406] width 1568 height 730
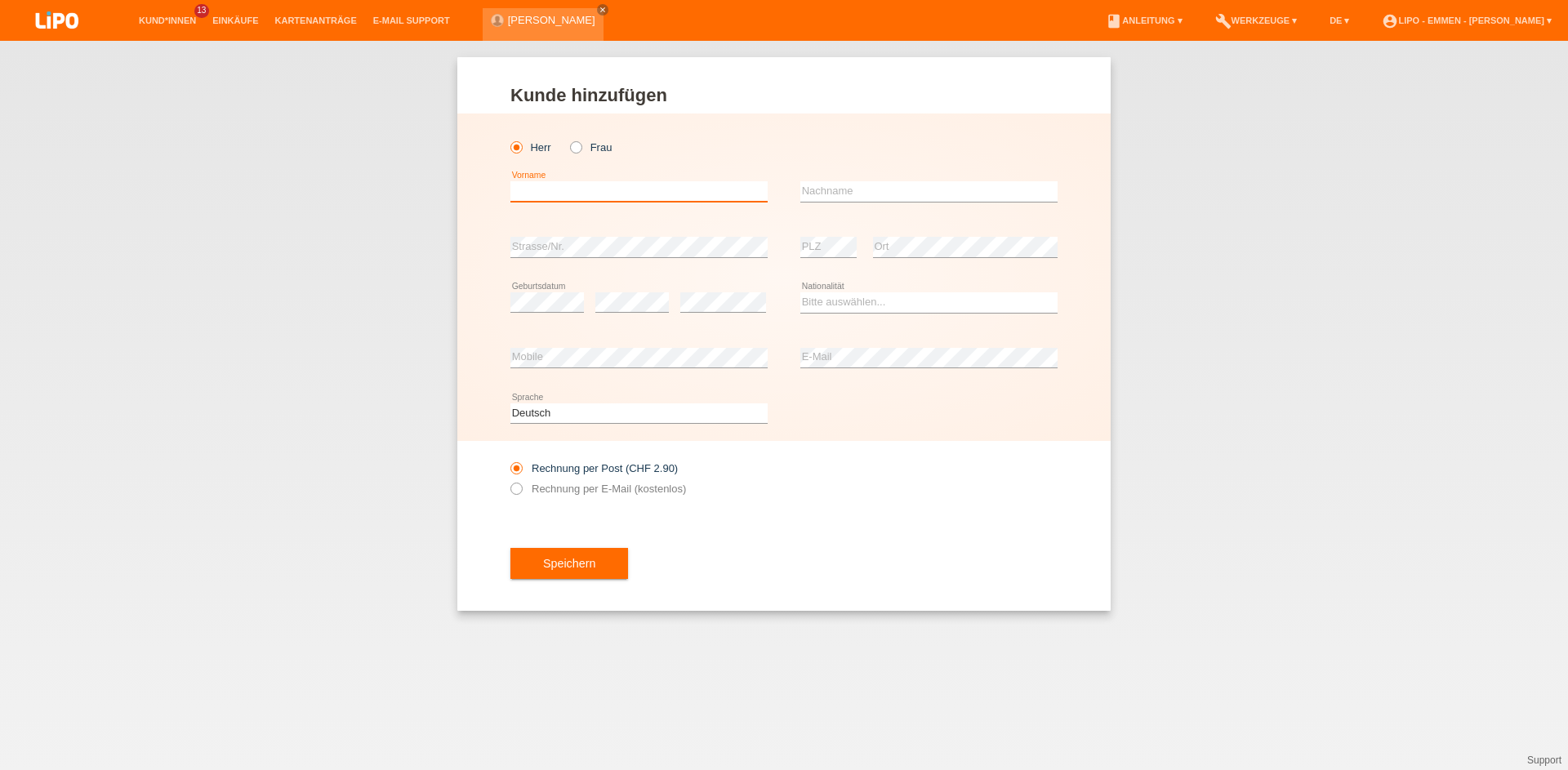
click at [545, 192] on input "text" at bounding box center [638, 191] width 257 height 20
paste input "Pizzo"
type input "P"
click at [477, 688] on div "Kund*in hinzufügen Kunde hinzufügen Kundin hinzufügen Herr Frau error Vorname e…" at bounding box center [784, 406] width 1568 height 730
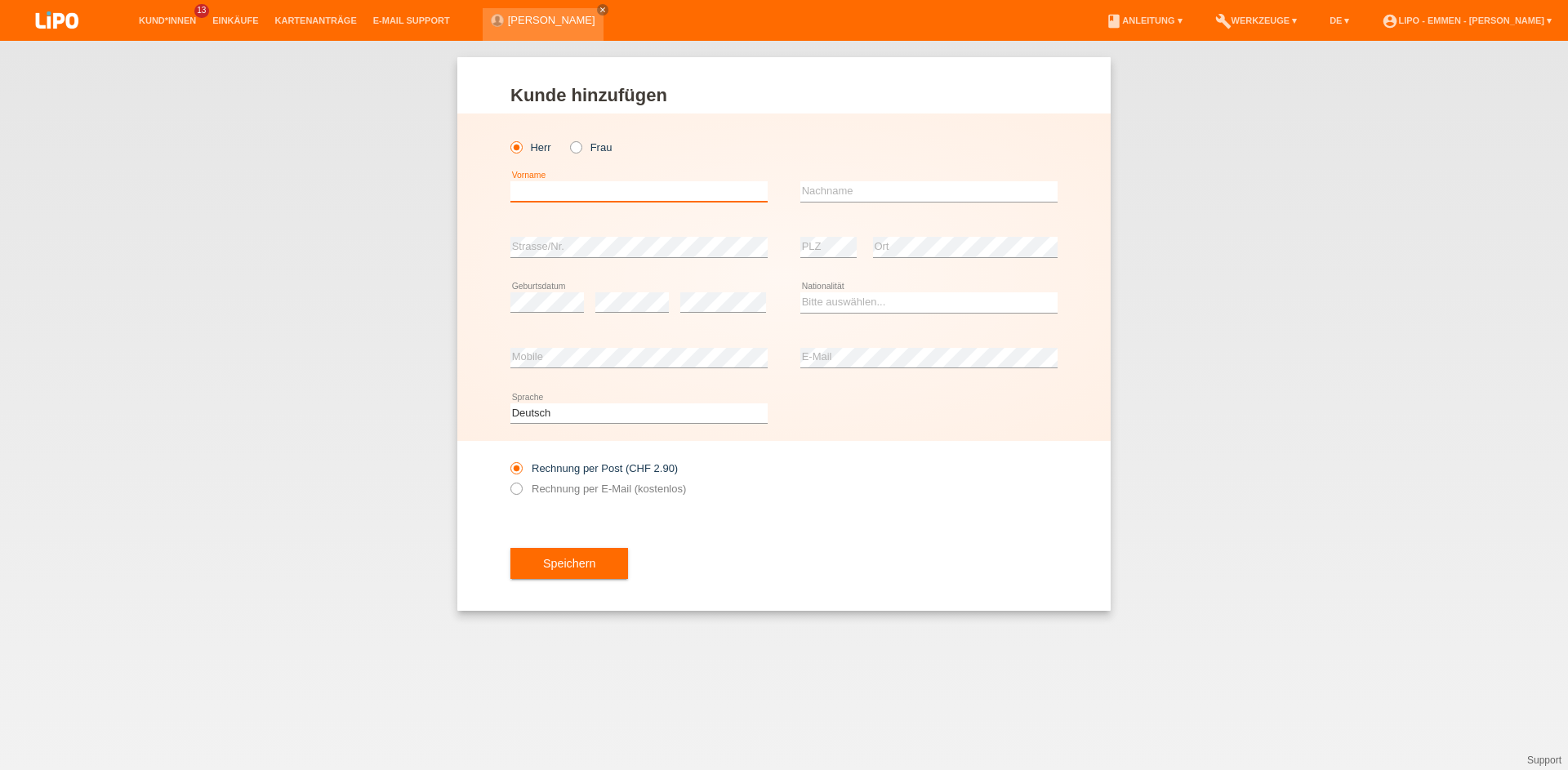
click at [555, 198] on input "text" at bounding box center [638, 191] width 257 height 20
paste input "[PERSON_NAME]"
type input "[PERSON_NAME]"
click at [846, 184] on input "text" at bounding box center [928, 191] width 257 height 20
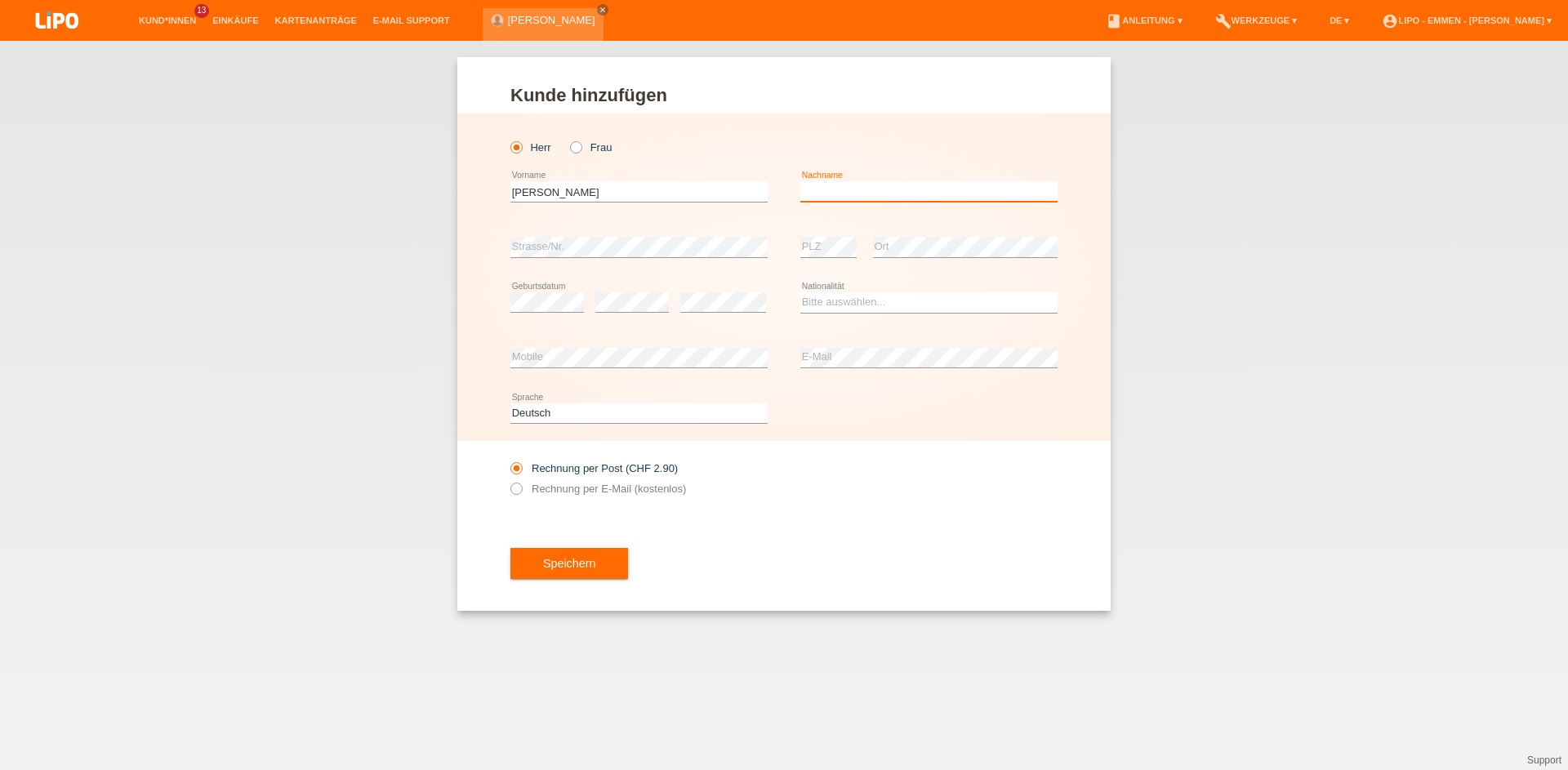
click at [847, 185] on input "text" at bounding box center [928, 191] width 257 height 20
paste input "Pizzo"
type input "Pizzo"
click at [442, 710] on div "Kund*in hinzufügen Kunde hinzufügen Kundin hinzufügen Herr Frau Giuseppe error …" at bounding box center [784, 406] width 1568 height 730
click at [475, 699] on div "Kund*in hinzufügen Kunde hinzufügen Kundin hinzufügen Herr Frau Giuseppe error …" at bounding box center [784, 406] width 1568 height 730
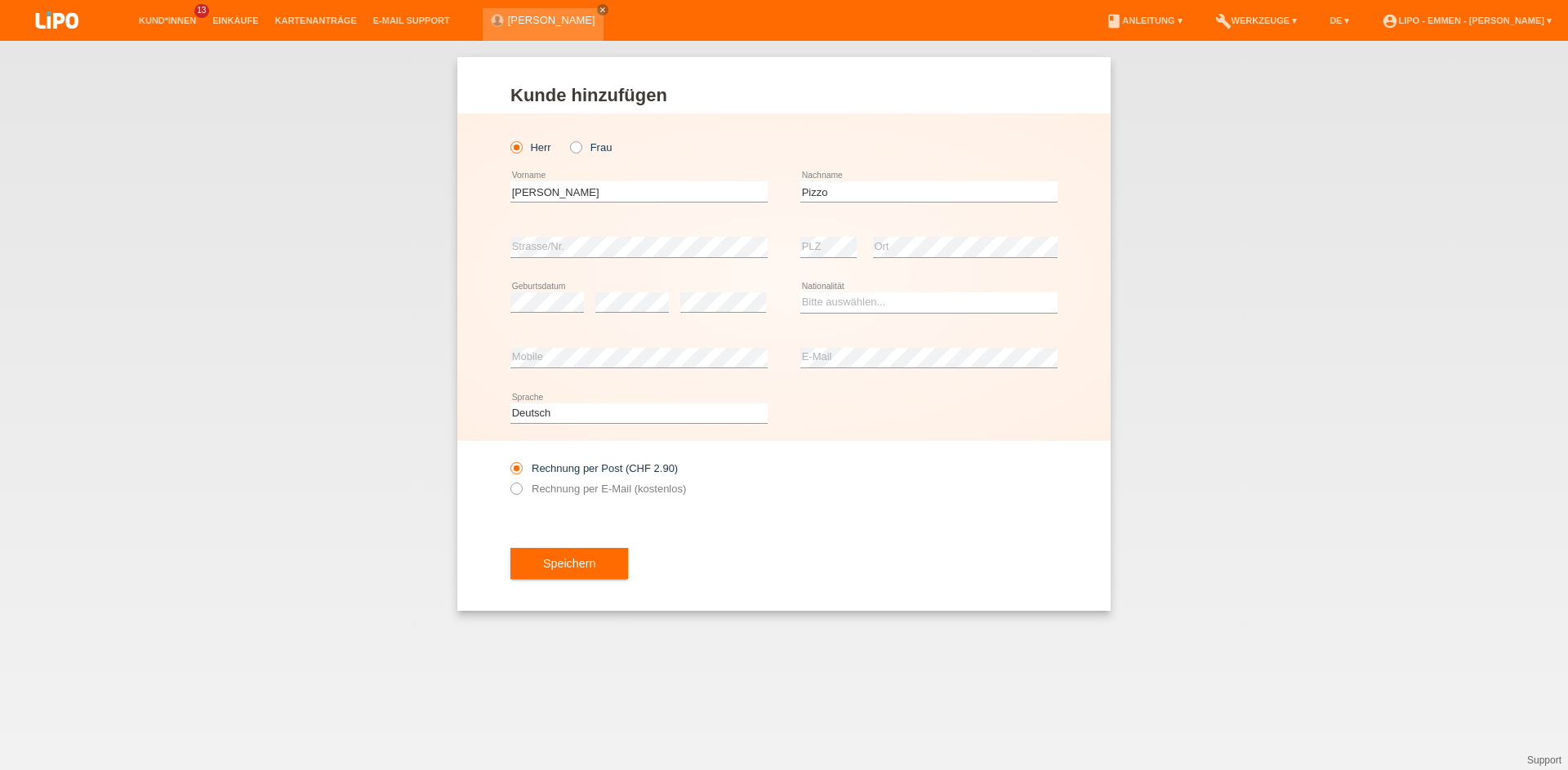
click at [905, 448] on div at bounding box center [928, 447] width 257 height 12
click at [869, 298] on select "Bitte auswählen... Schweiz Deutschland Liechtenstein Österreich ------------ Af…" at bounding box center [928, 302] width 257 height 20
select select "IT"
click at [0, 0] on option "Italien" at bounding box center [0, 0] width 0 height 0
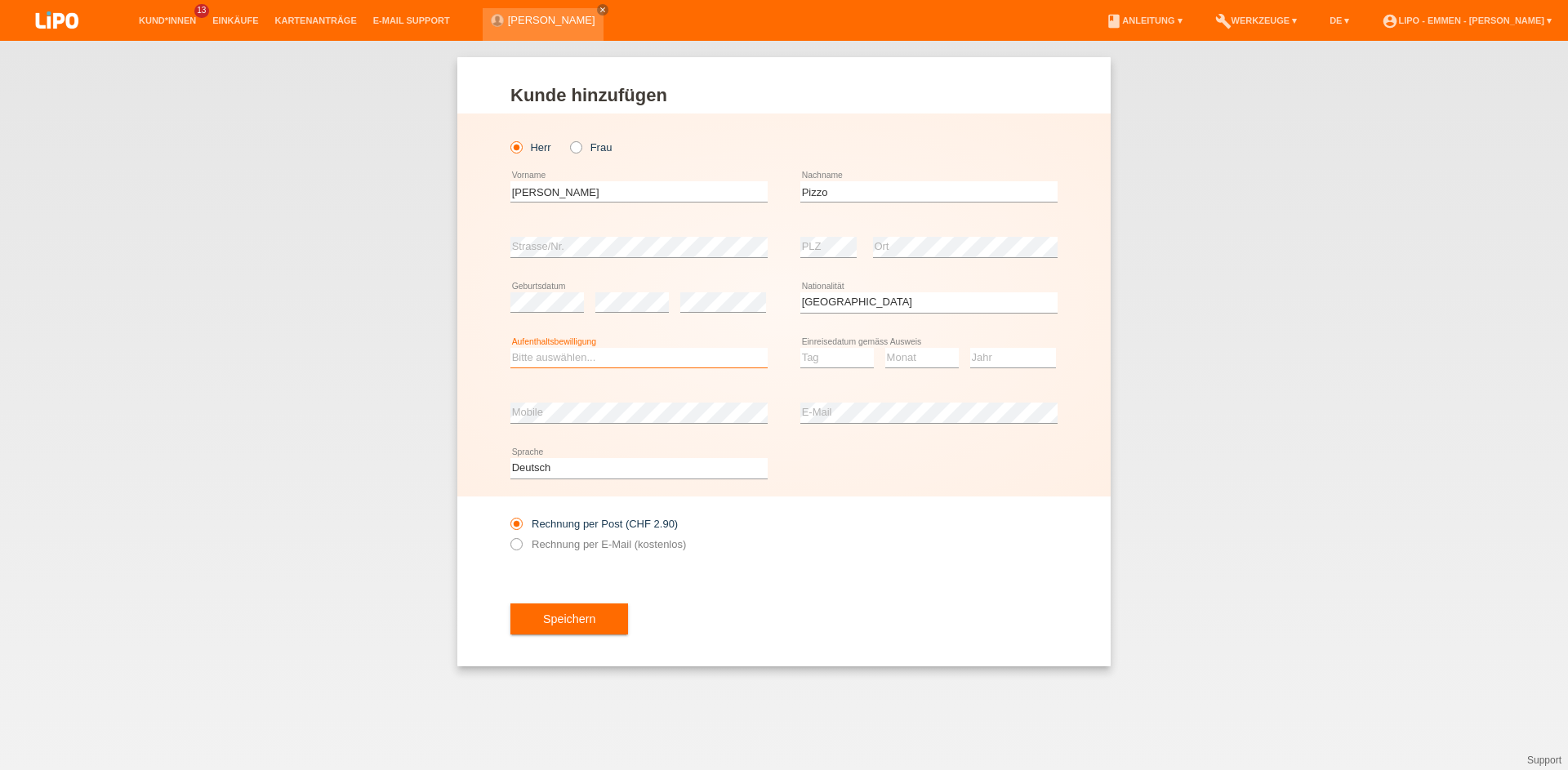
click at [714, 359] on select "Bitte auswählen... C B B - Flüchtlingsstatus Andere" at bounding box center [638, 357] width 257 height 20
select select "C"
click at [0, 0] on option "C" at bounding box center [0, 0] width 0 height 0
click at [839, 356] on select "Tag 01 02 03 04 05 06 07 08 09 10 11" at bounding box center [837, 357] width 74 height 20
click at [891, 349] on select "Monat 01 02 03 04 05 06 07 08 09 10 11" at bounding box center [922, 357] width 74 height 20
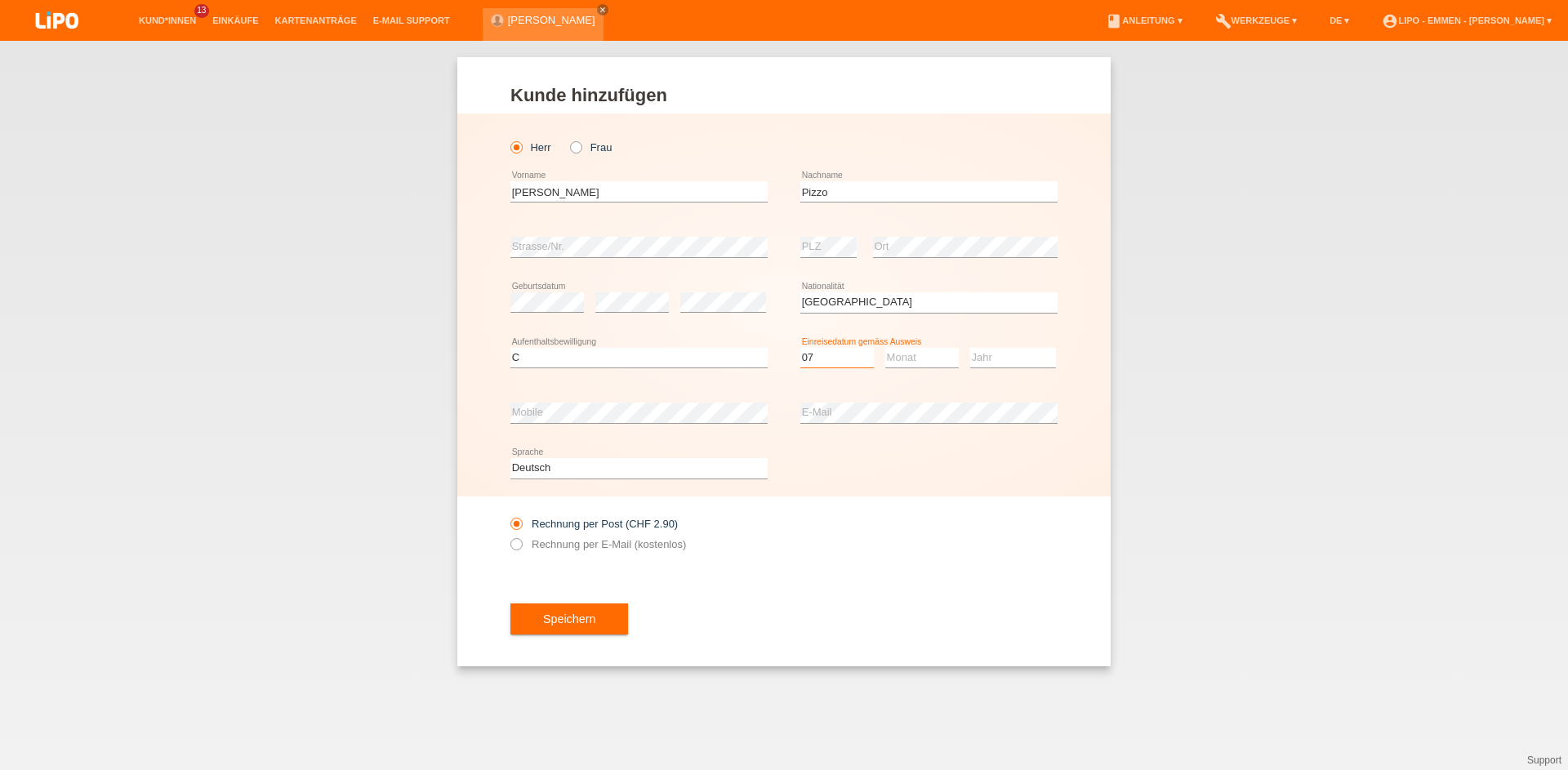
select select "07"
click at [901, 358] on select "Monat 01 02 03 04 05 06 07 08 09 10 11" at bounding box center [922, 357] width 74 height 20
click at [995, 353] on select "Jahr 2025 2024 2023 2022 2021 2020 2019 2018 2017 2016 2015 2014 2013 2012 2011…" at bounding box center [1013, 357] width 86 height 20
select select "01"
click at [995, 353] on select "Jahr 2025 2024 2023 2022 2021 2020 2019 2018 2017 2016 2015 2014 2013 2012 2011…" at bounding box center [1013, 357] width 86 height 20
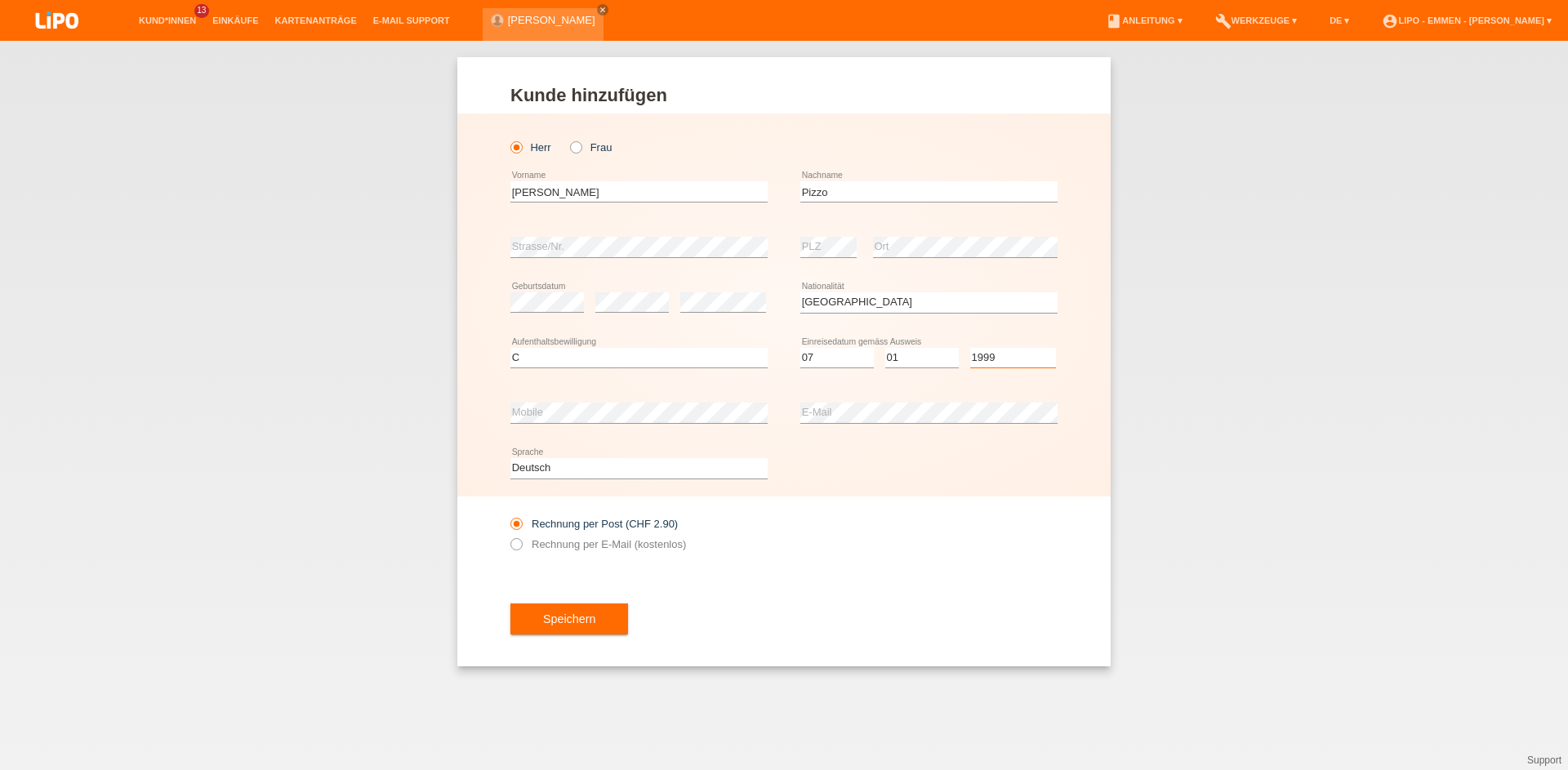
select select "1987"
click at [0, 0] on option "1987" at bounding box center [0, 0] width 0 height 0
click at [720, 753] on div "Kund*in hinzufügen Kunde hinzufügen Kundin hinzufügen Herr Frau Giuseppe error …" at bounding box center [784, 406] width 1568 height 730
click at [811, 569] on div "Rechnung per Post (CHF 2.90) Rechnung per E-Mail (kostenlos)" at bounding box center [783, 534] width 547 height 75
click at [543, 542] on label "Rechnung per E-Mail (kostenlos)" at bounding box center [598, 545] width 176 height 12
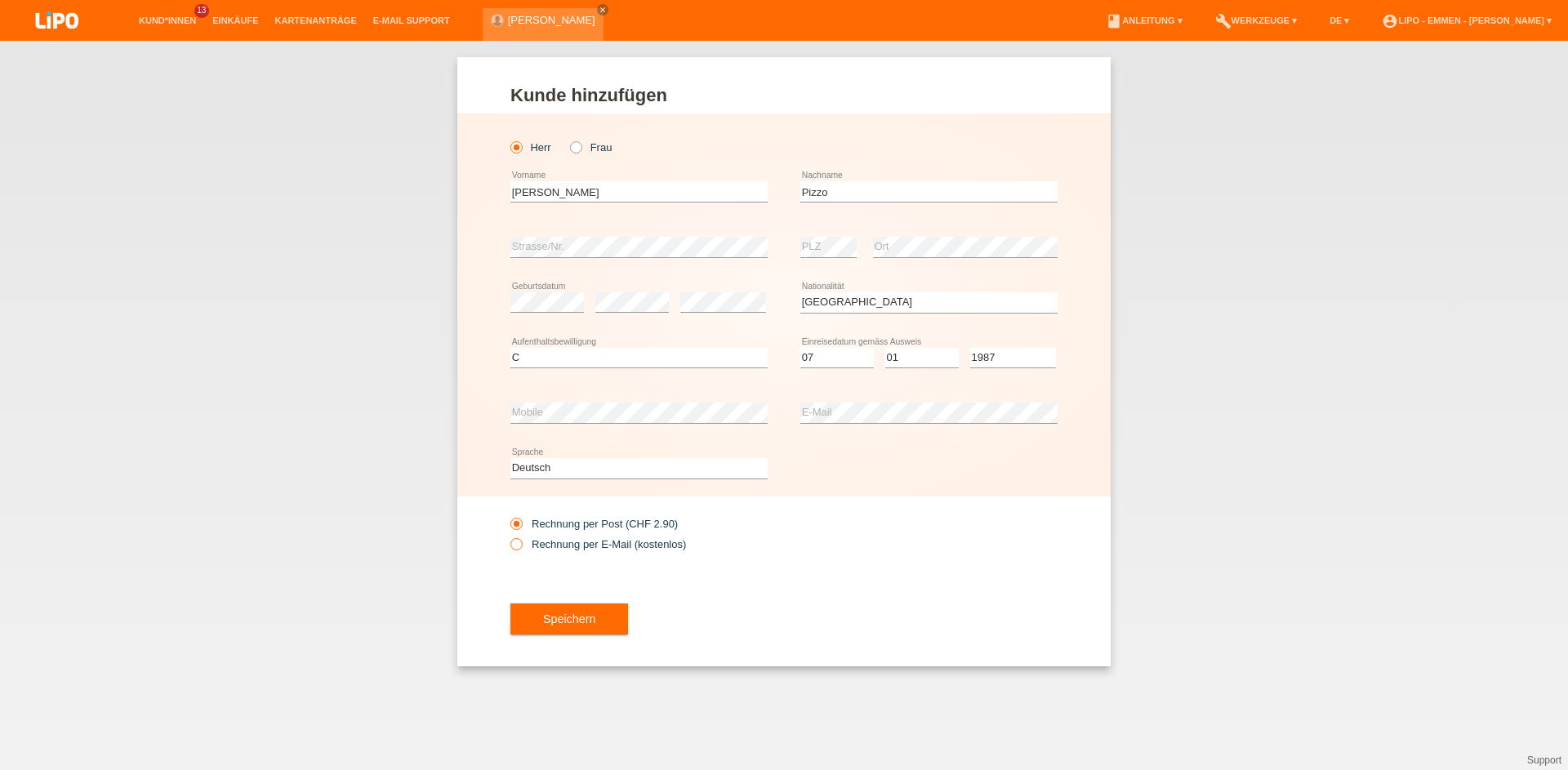
click at [521, 542] on input "Rechnung per E-Mail (kostenlos)" at bounding box center [515, 548] width 11 height 20
radio input "true"
click at [539, 638] on div "Speichern" at bounding box center [783, 619] width 547 height 95
click at [566, 628] on button "Speichern" at bounding box center [568, 619] width 117 height 31
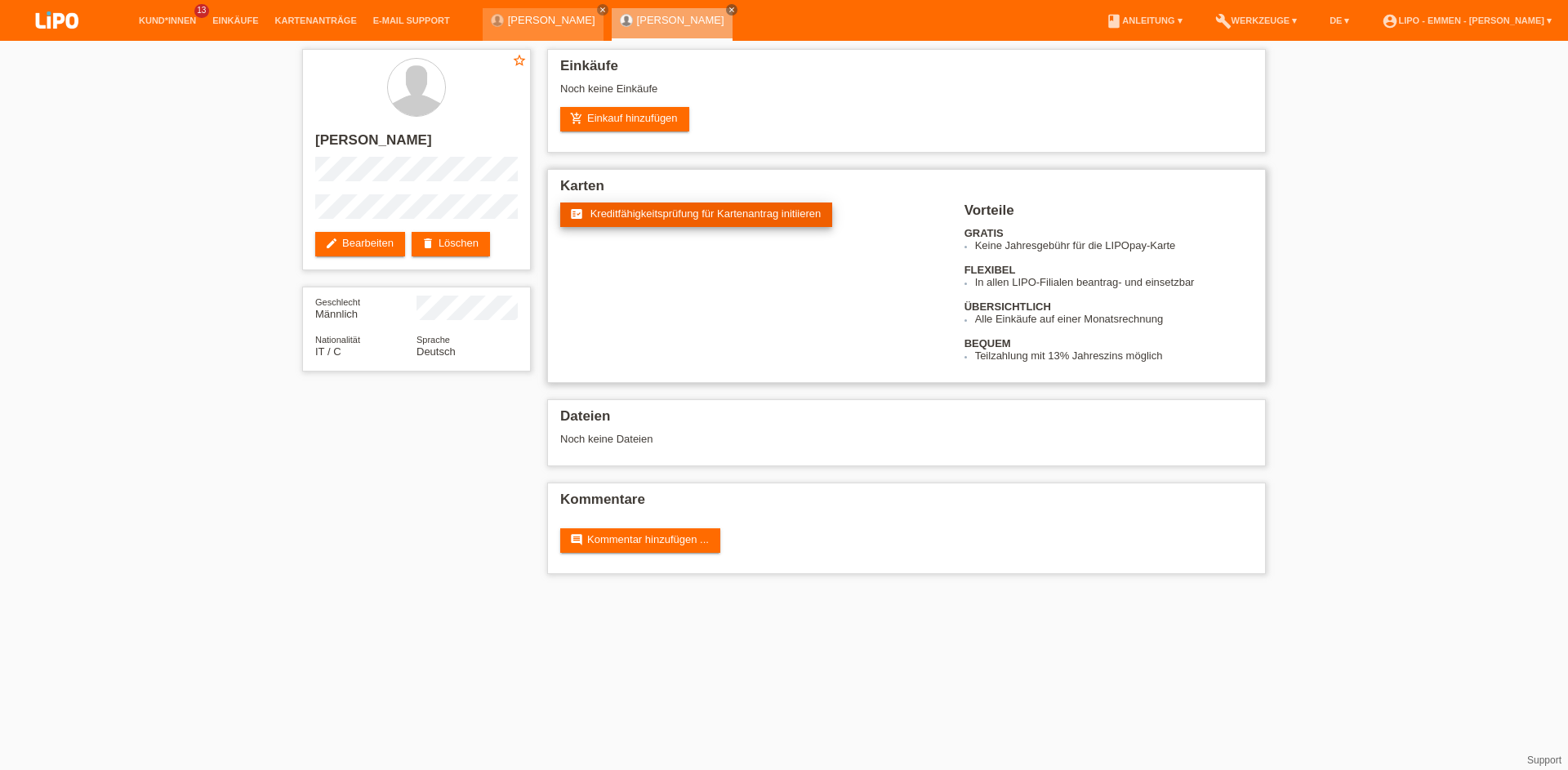
click at [736, 220] on link "fact_check Kreditfähigkeitsprüfung für Kartenantrag initiieren" at bounding box center [696, 215] width 272 height 25
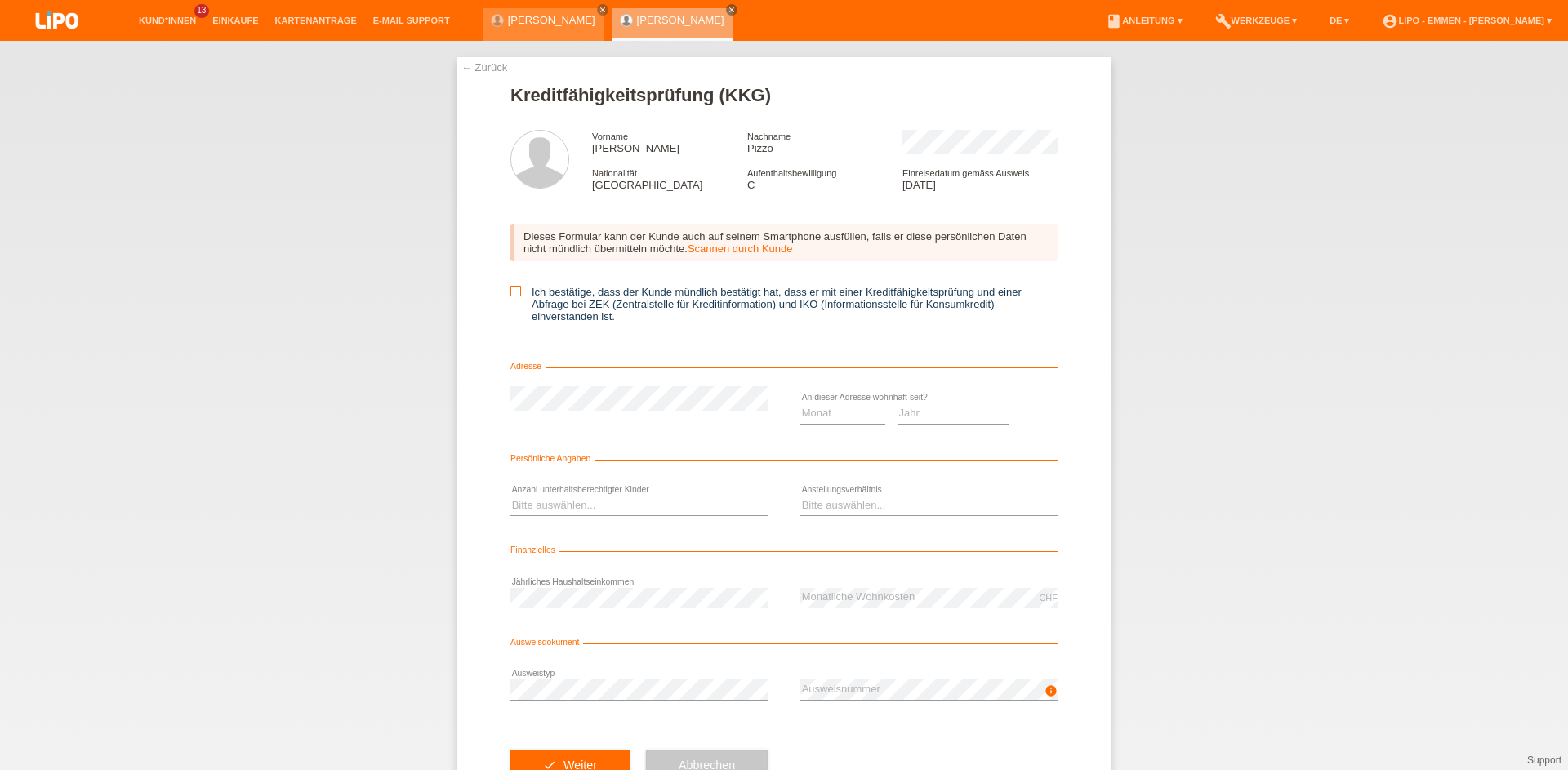
click at [518, 291] on input "Ich bestätige, dass der Kunde mündlich bestätigt hat, dass er mit einer Kreditf…" at bounding box center [515, 290] width 11 height 11
checkbox input "true"
click at [933, 415] on select "Jahr 2025 2024 2023 2022 2021 2020 2019 2018 2017 2016 2015 2014 2013 2012 2011…" at bounding box center [954, 413] width 113 height 20
select select "2021"
click at [0, 0] on option "2021" at bounding box center [0, 0] width 0 height 0
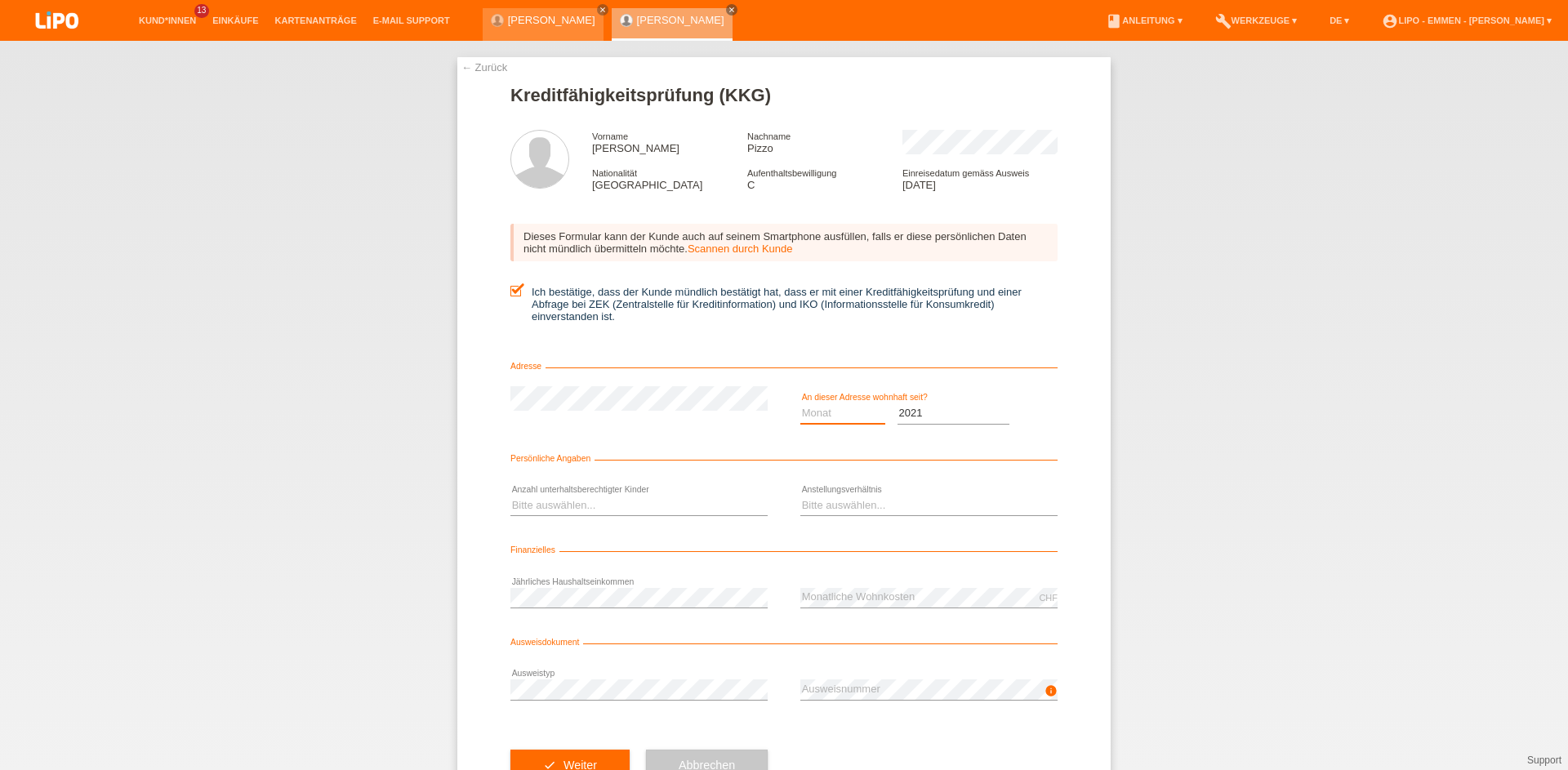
click at [810, 415] on select "Monat 01 02 03 04 05 06 07 08 09 10" at bounding box center [842, 413] width 85 height 20
select select "12"
click at [0, 0] on option "12" at bounding box center [0, 0] width 0 height 0
click at [691, 510] on select "Bitte auswählen... 0 1 2 3 4 5 6 7 8 9" at bounding box center [638, 505] width 257 height 20
click at [0, 0] on option "Bitte auswählen..." at bounding box center [0, 0] width 0 height 0
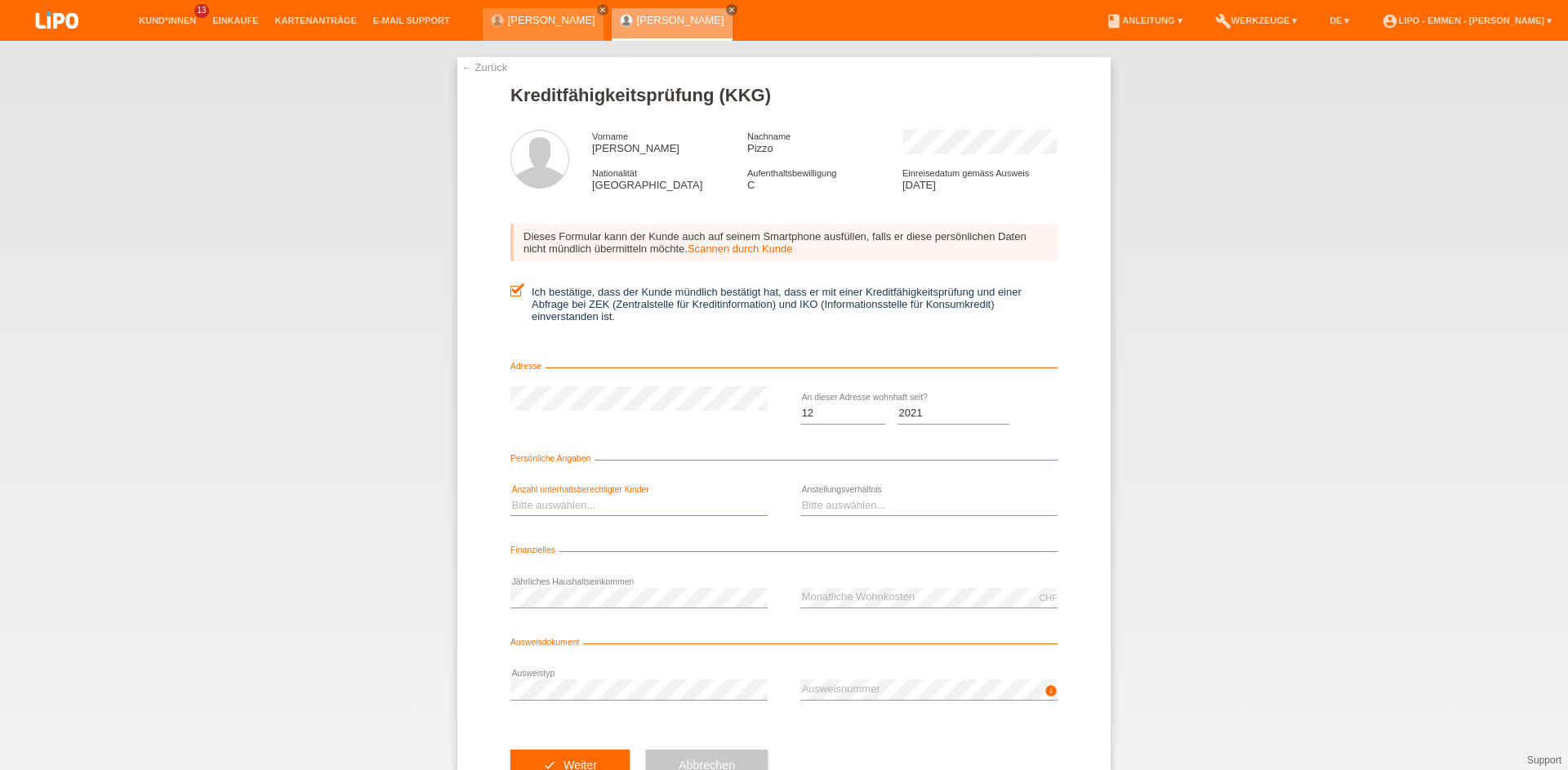
select select "0"
click at [0, 0] on option "0" at bounding box center [0, 0] width 0 height 0
click at [845, 506] on select "Bitte auswählen... Unbefristet Befristet Lehrling/Student Pensioniert Nicht arb…" at bounding box center [928, 505] width 257 height 20
select select "UNLIMITED"
click at [0, 0] on option "Unbefristet" at bounding box center [0, 0] width 0 height 0
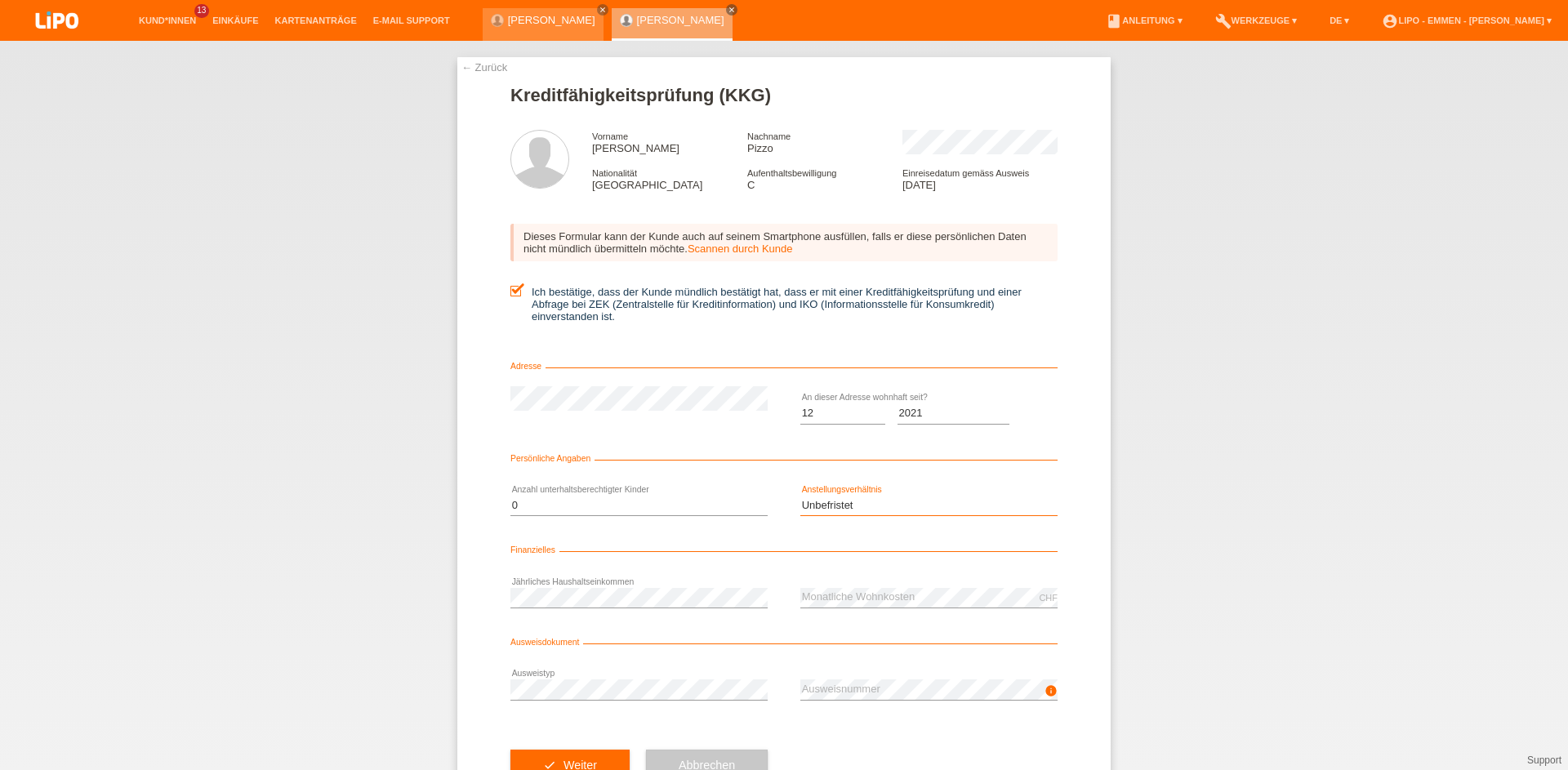
scroll to position [62, 0]
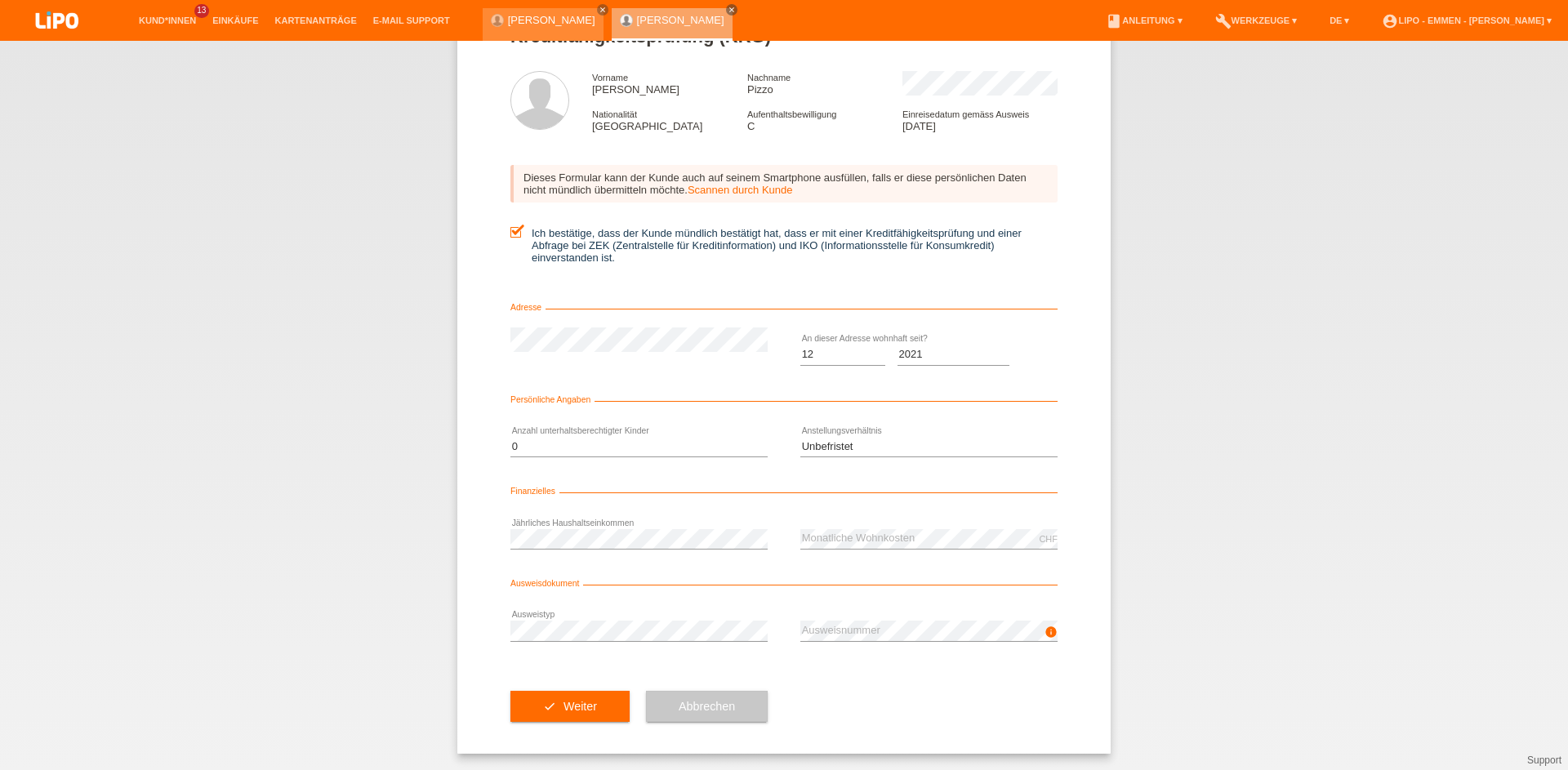
click at [629, 617] on div "error Ausweistyp" at bounding box center [638, 631] width 257 height 55
click at [518, 719] on button "check Weiter" at bounding box center [569, 706] width 119 height 31
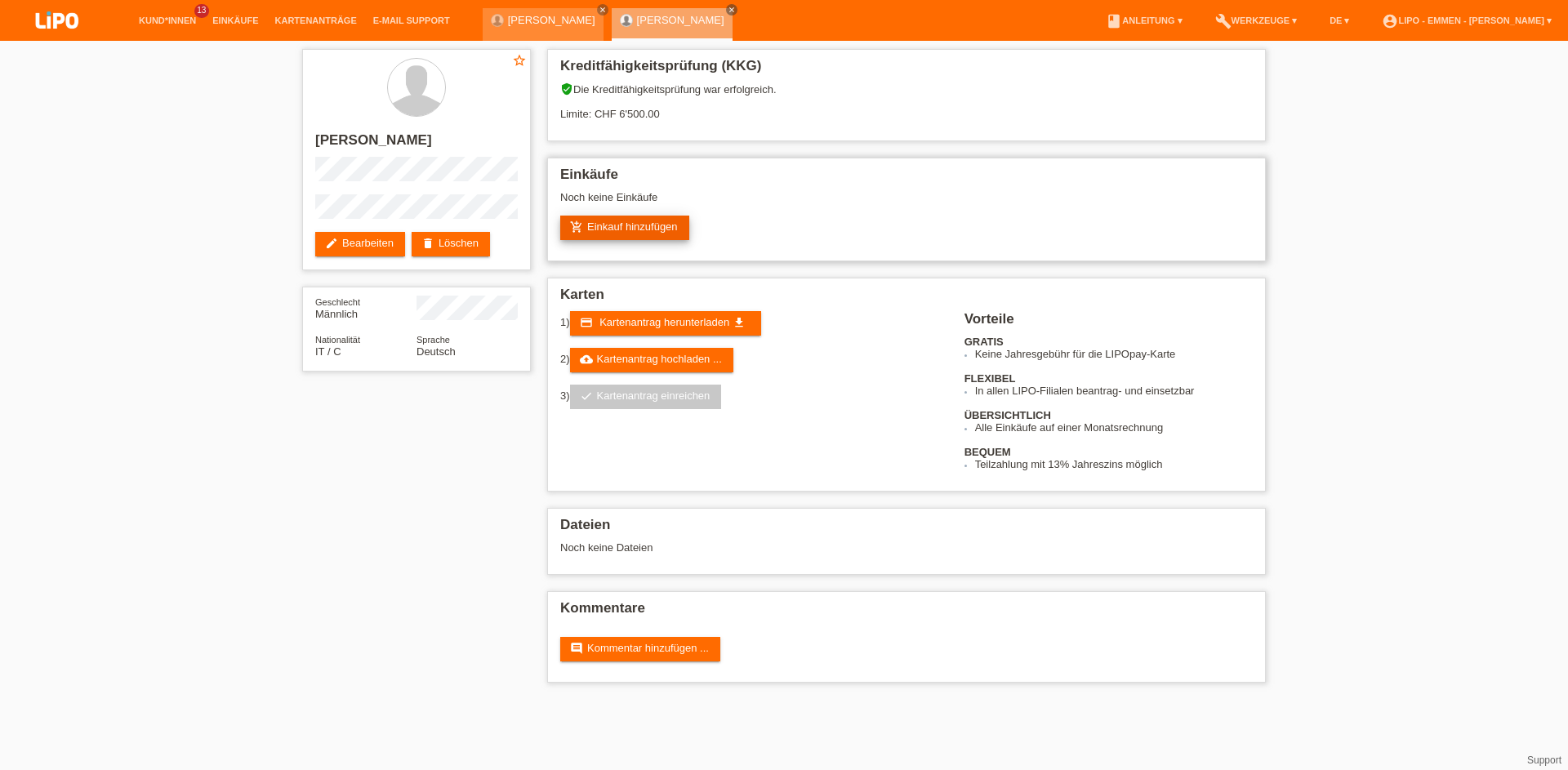
click at [628, 228] on link "add_shopping_cart Einkauf hinzufügen" at bounding box center [625, 228] width 129 height 25
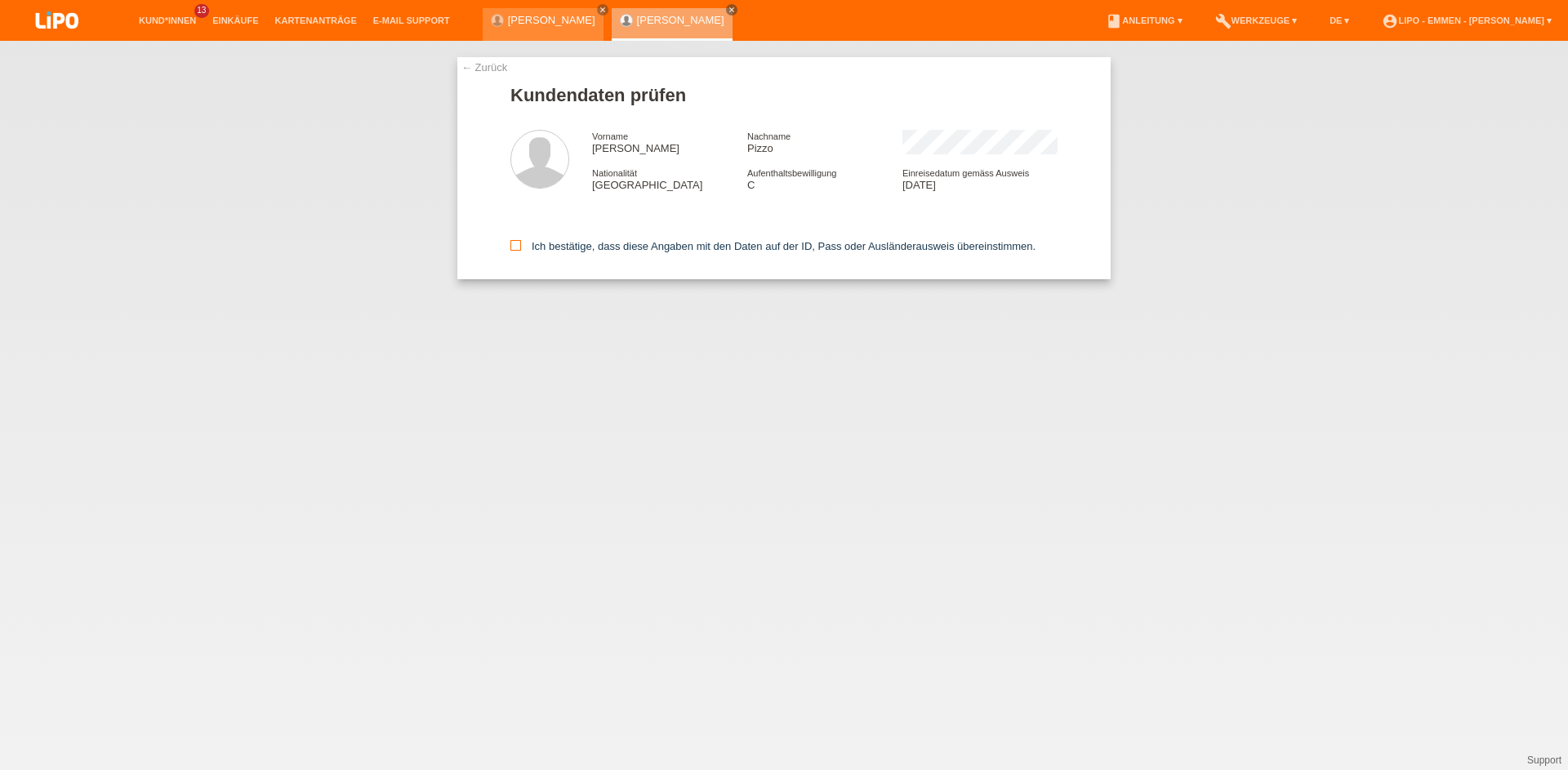
click at [562, 246] on label "Ich bestätige, dass diese Angaben mit den Daten auf der ID, Pass oder Ausländer…" at bounding box center [773, 246] width 525 height 12
click at [521, 246] on input "Ich bestätige, dass diese Angaben mit den Daten auf der ID, Pass oder Ausländer…" at bounding box center [515, 245] width 11 height 11
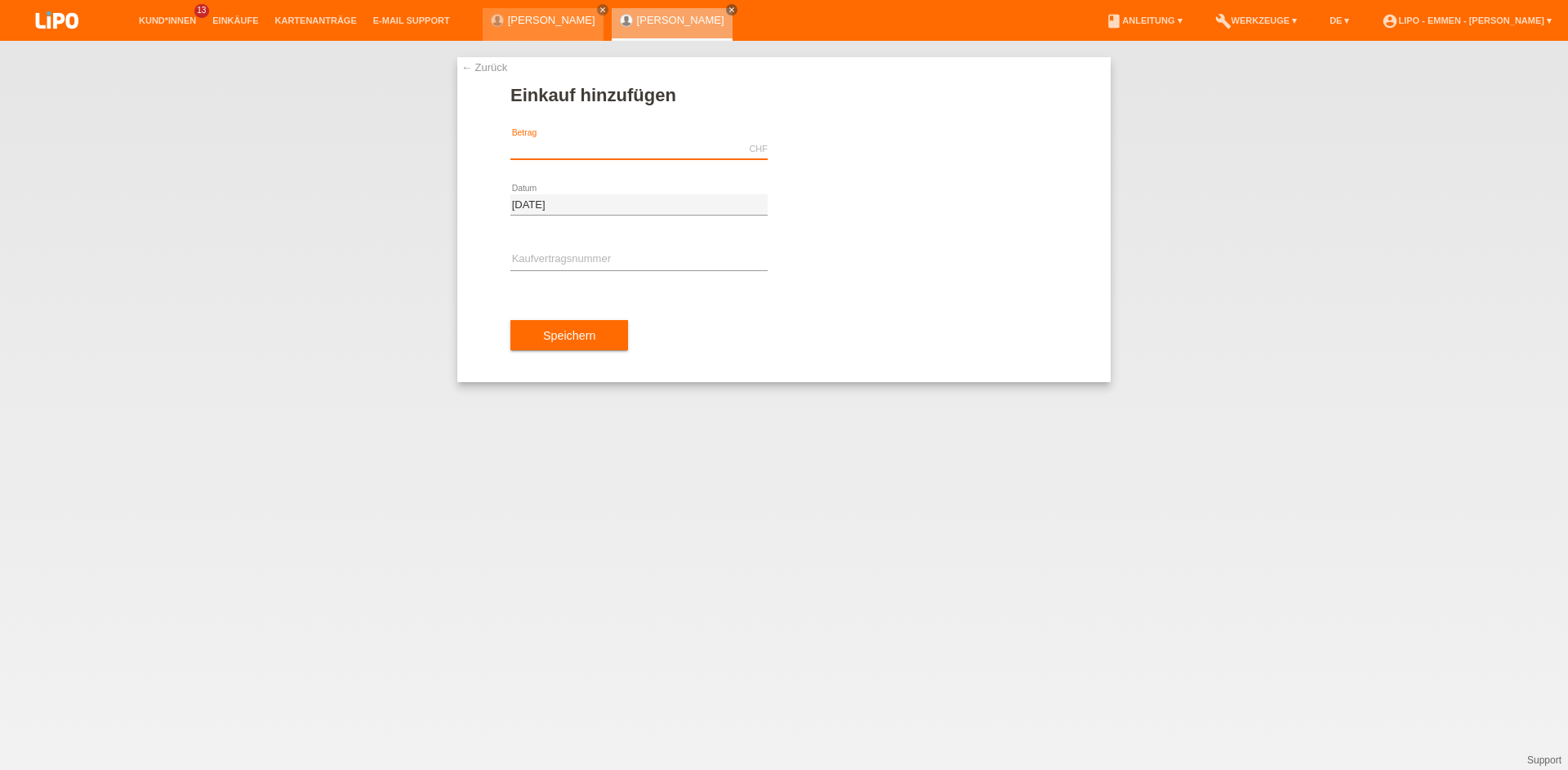
click at [628, 143] on input "text" at bounding box center [638, 148] width 257 height 20
type input "2315.70"
click at [566, 267] on input "text" at bounding box center [638, 260] width 257 height 20
type input "XF0JWR"
click at [576, 340] on button "Speichern" at bounding box center [568, 335] width 117 height 31
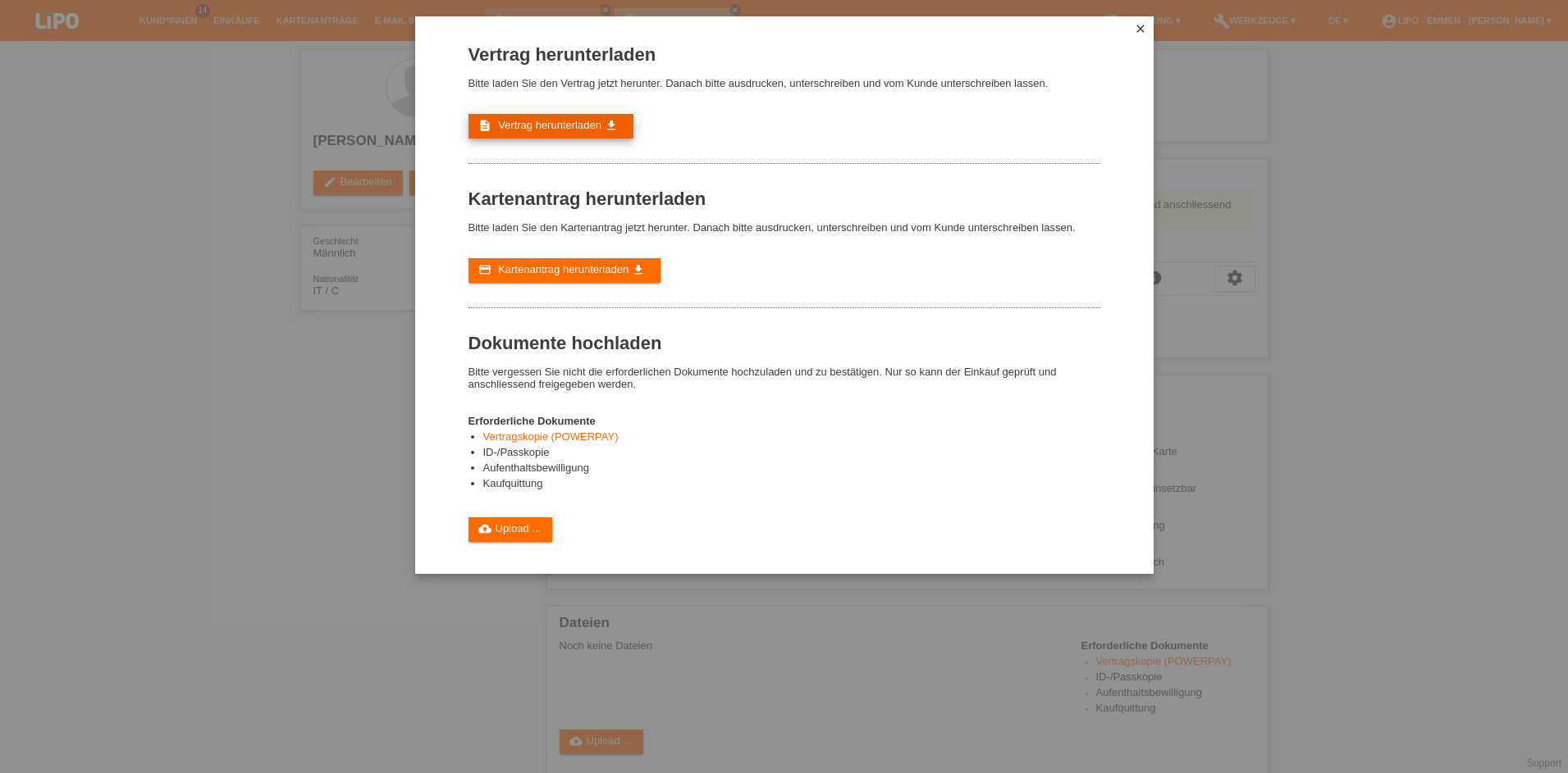
click at [563, 131] on span "Vertrag herunterladen" at bounding box center [550, 125] width 104 height 12
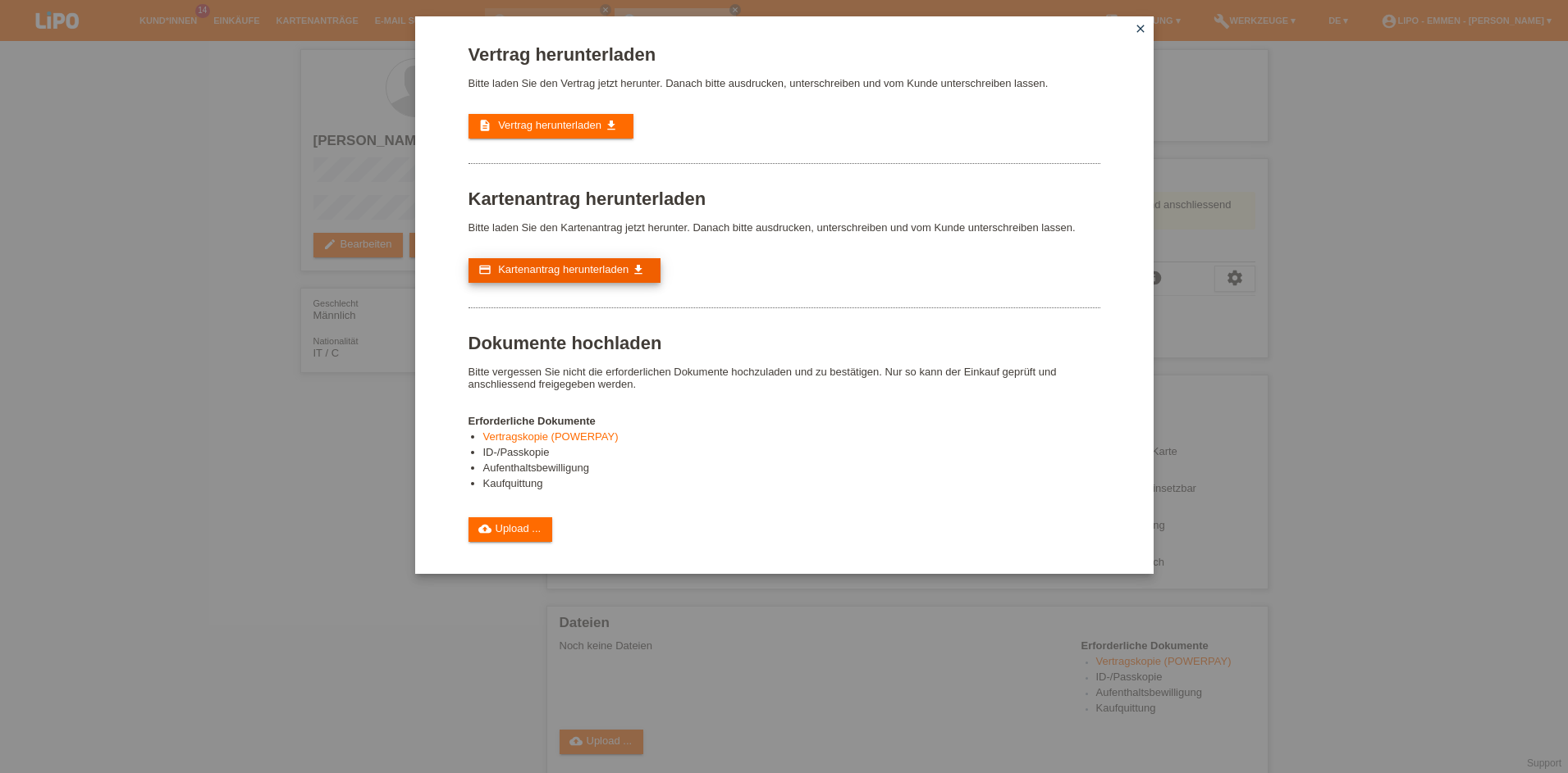
click at [556, 280] on link "credit_card Kartenantrag herunterladen get_app" at bounding box center [564, 270] width 192 height 25
click at [1137, 34] on icon "close" at bounding box center [1141, 29] width 13 height 13
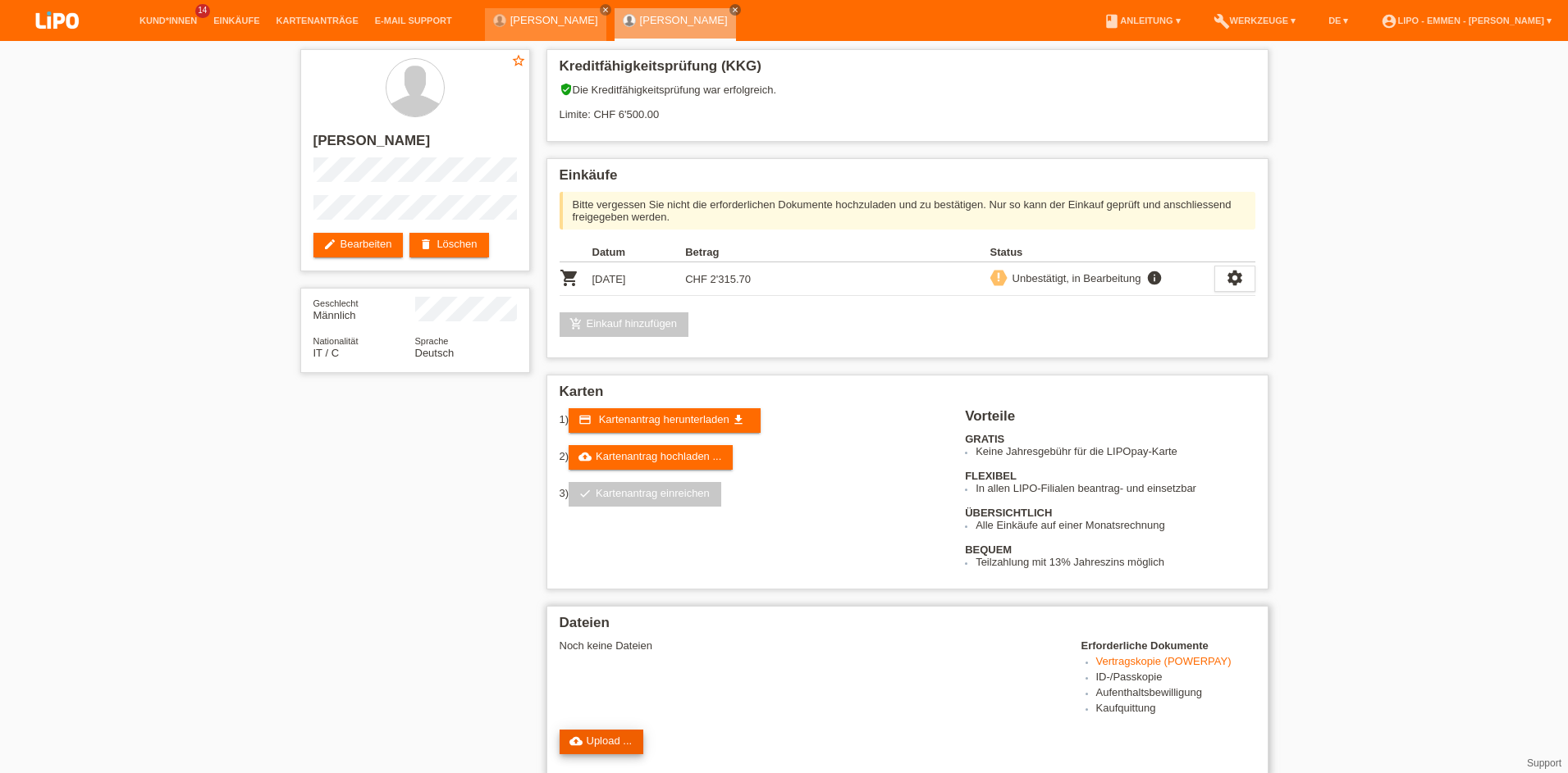
click at [602, 740] on link "cloud_upload Upload ..." at bounding box center [602, 742] width 84 height 25
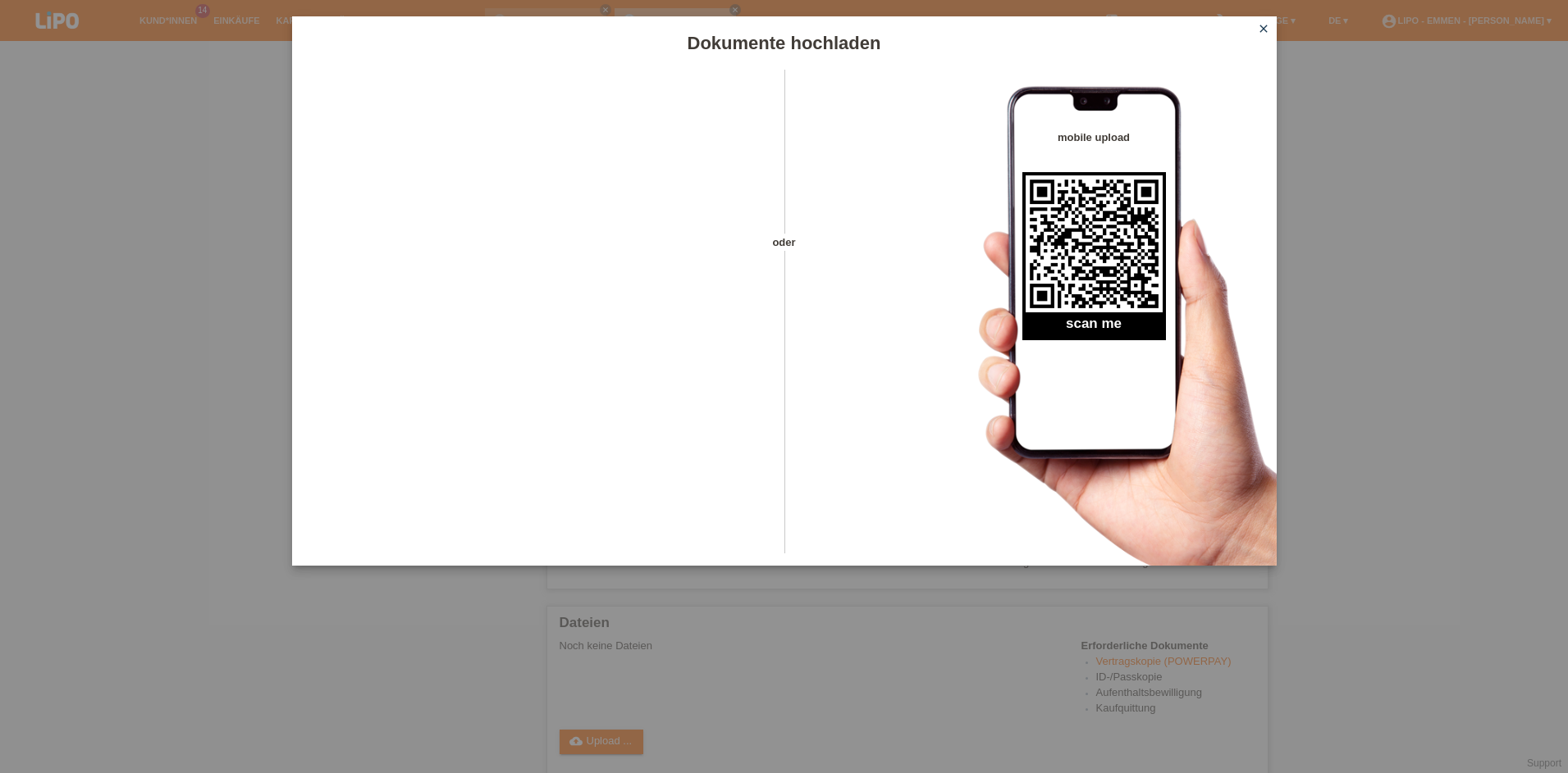
click at [1303, 133] on div "Dokumente hochladen oder mobile upload scan me close" at bounding box center [784, 386] width 1568 height 773
click at [1264, 27] on icon "close" at bounding box center [1264, 29] width 13 height 13
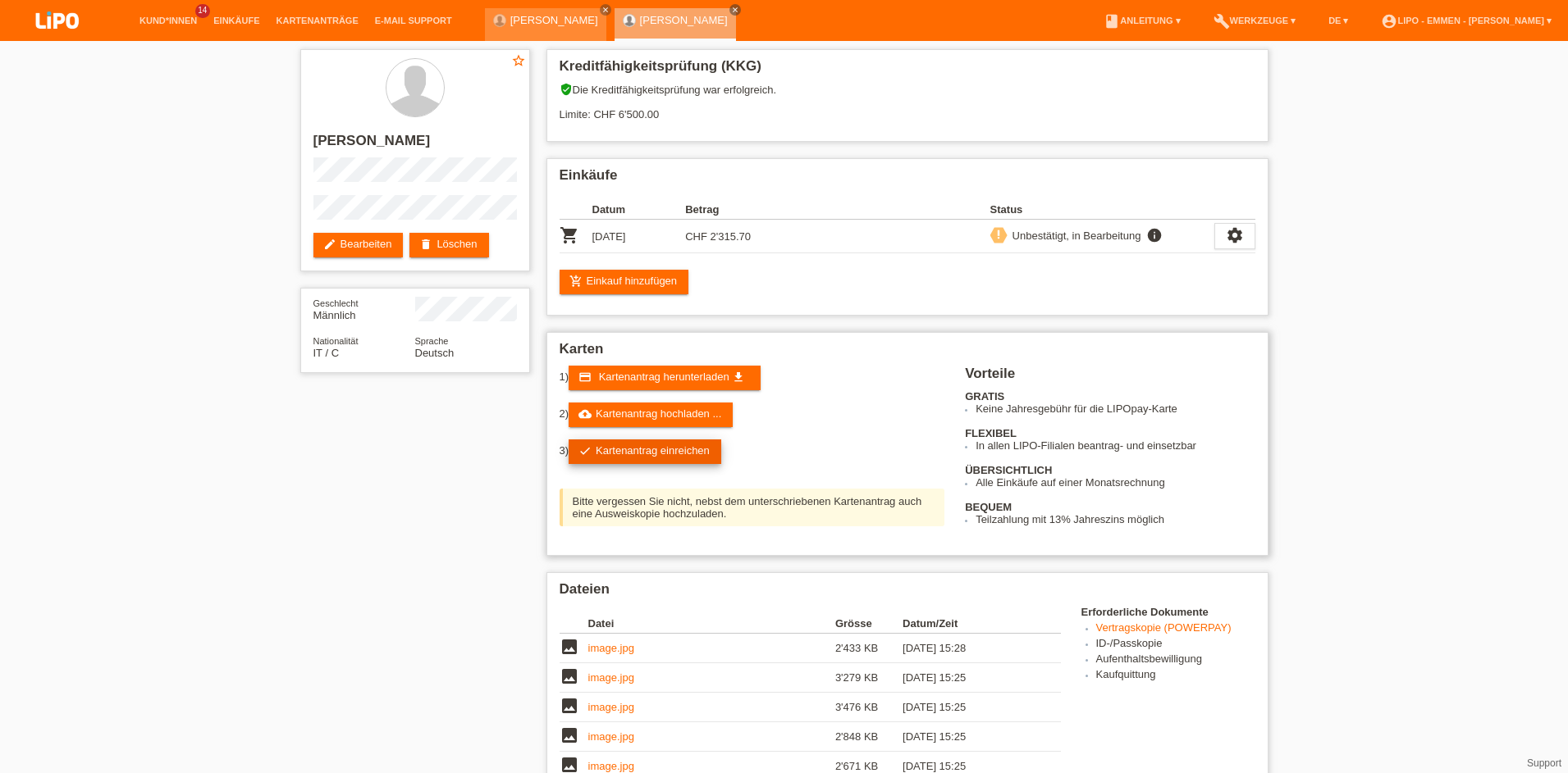
click at [655, 449] on link "check Kartenantrag einreichen" at bounding box center [645, 452] width 153 height 25
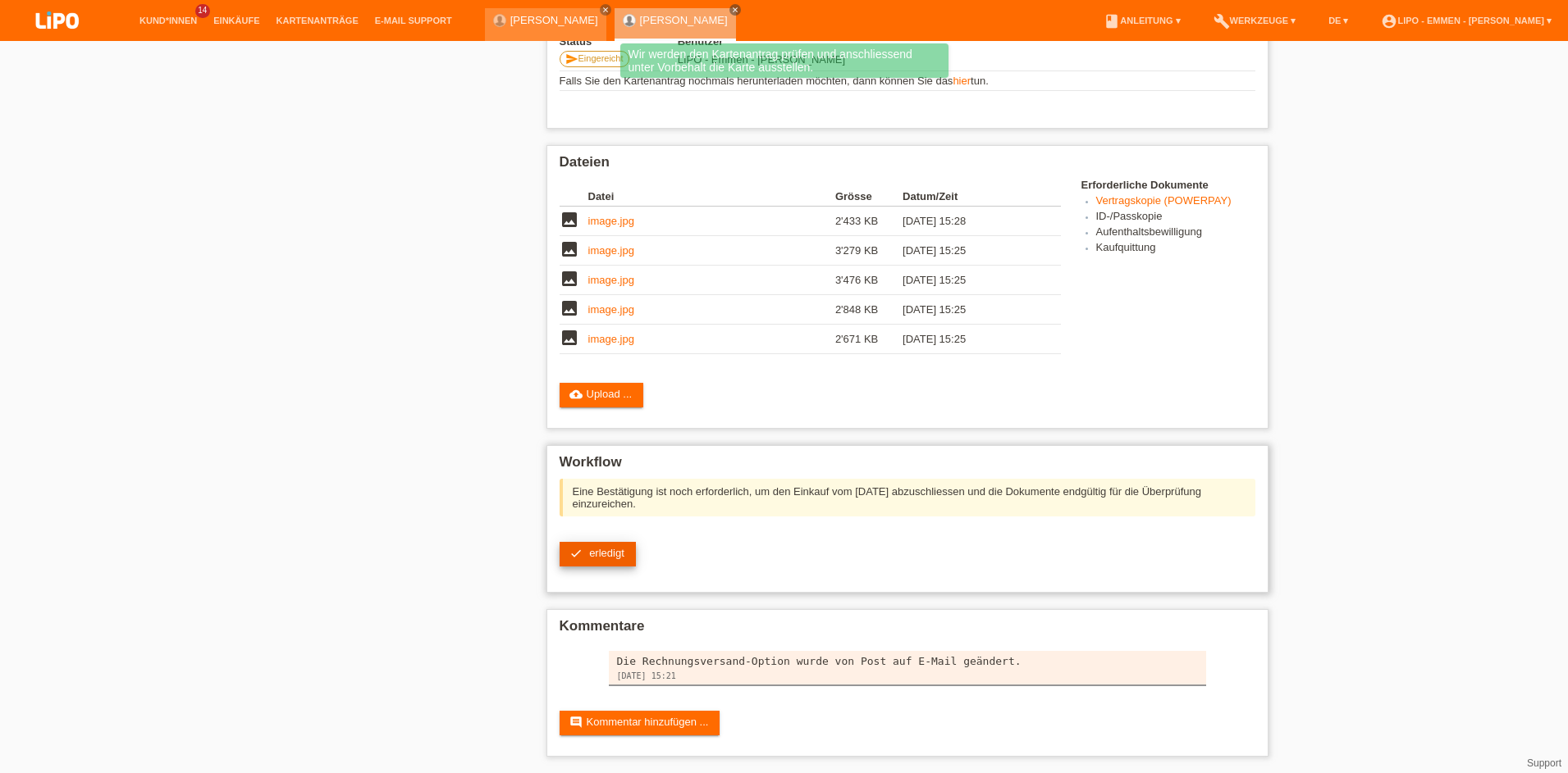
scroll to position [366, 0]
click at [589, 544] on link "check erledigt" at bounding box center [598, 554] width 77 height 25
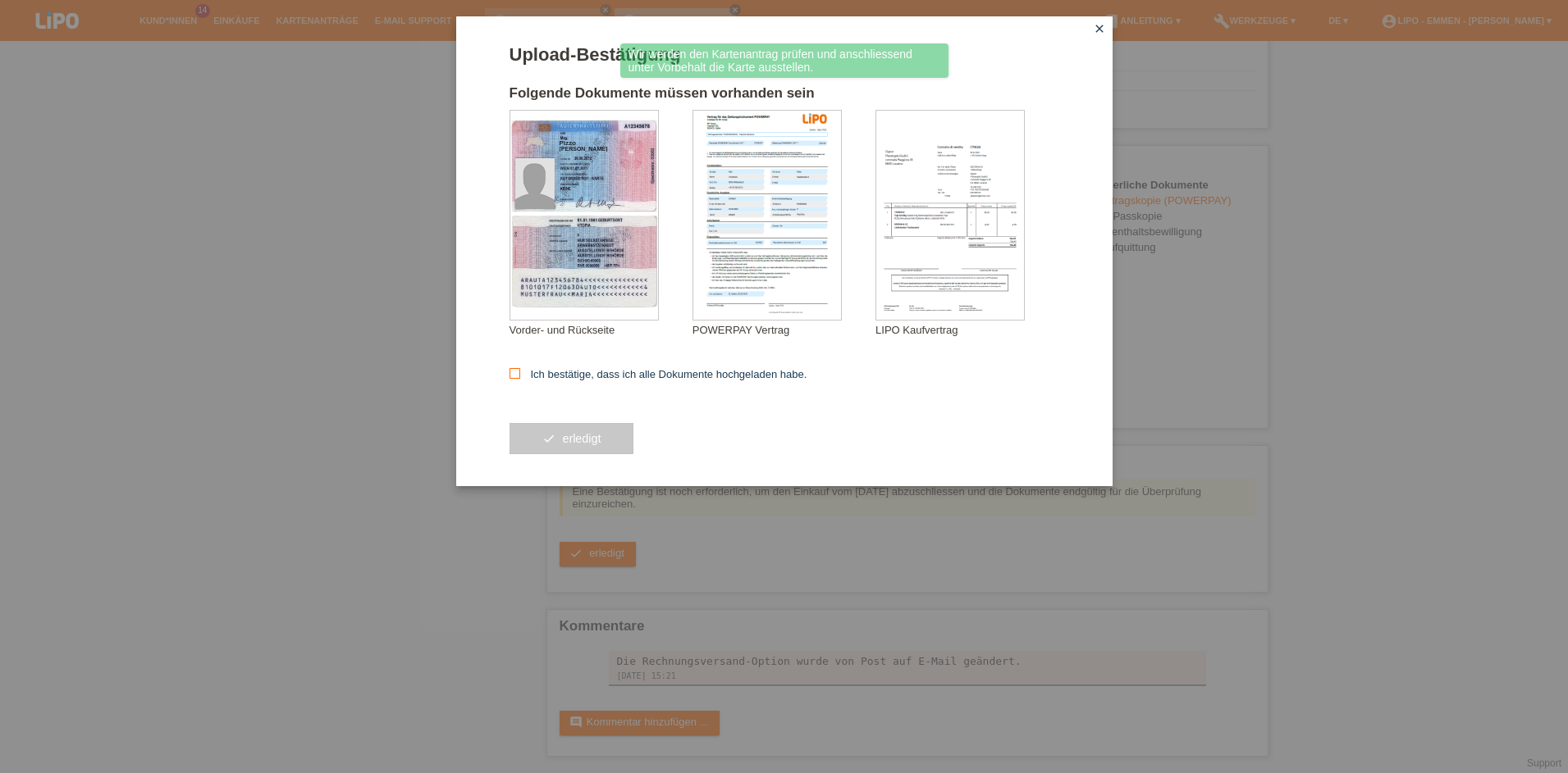
click at [588, 372] on label "Ich bestätige, dass ich alle Dokumente hochgeladen habe." at bounding box center [658, 374] width 297 height 12
click at [520, 372] on input "Ich bestätige, dass ich alle Dokumente hochgeladen habe." at bounding box center [514, 373] width 11 height 11
checkbox input "true"
click at [520, 473] on div "check erledigt" at bounding box center [784, 438] width 550 height 95
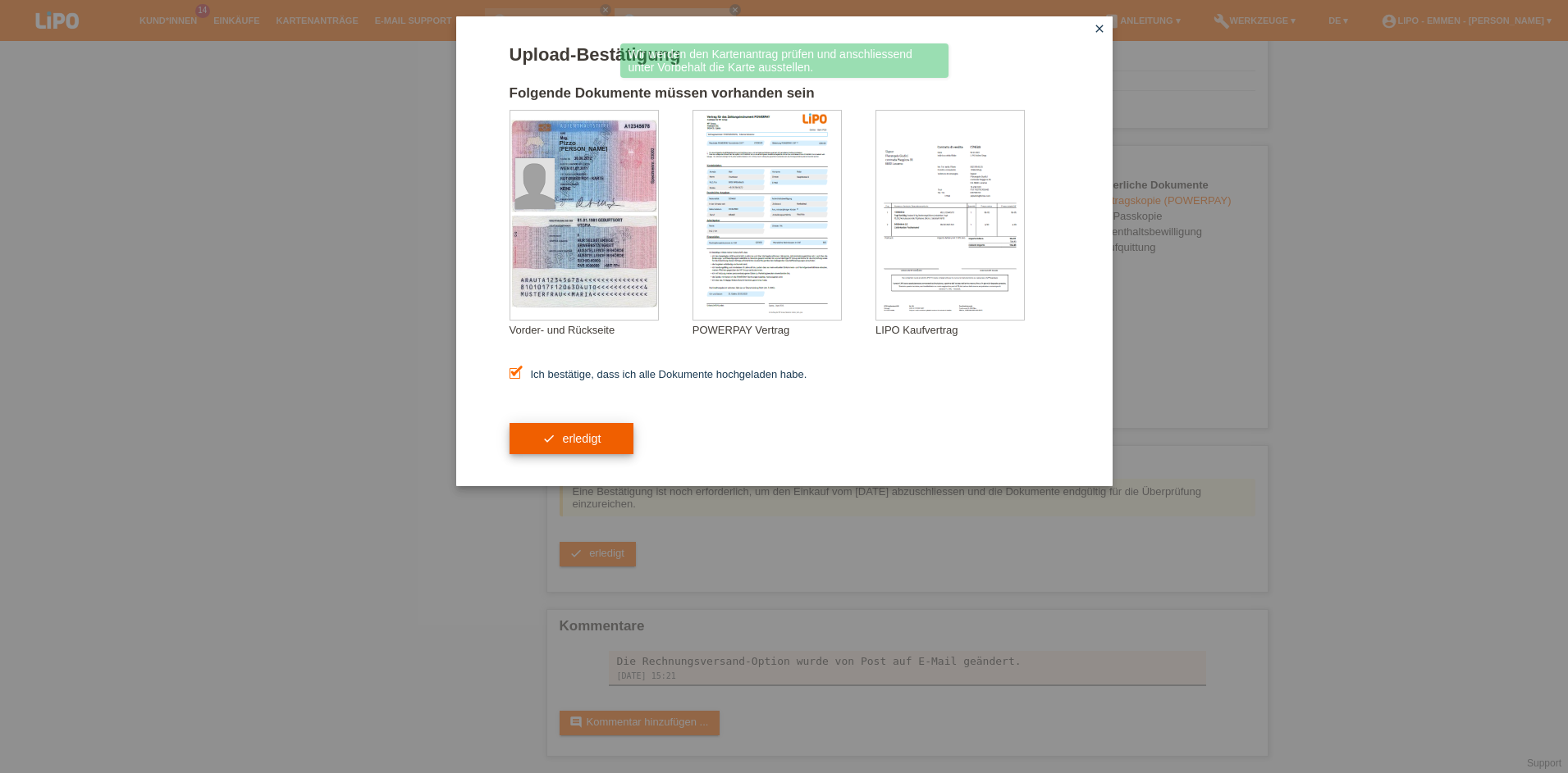
click at [550, 449] on button "check erledigt" at bounding box center [572, 438] width 125 height 31
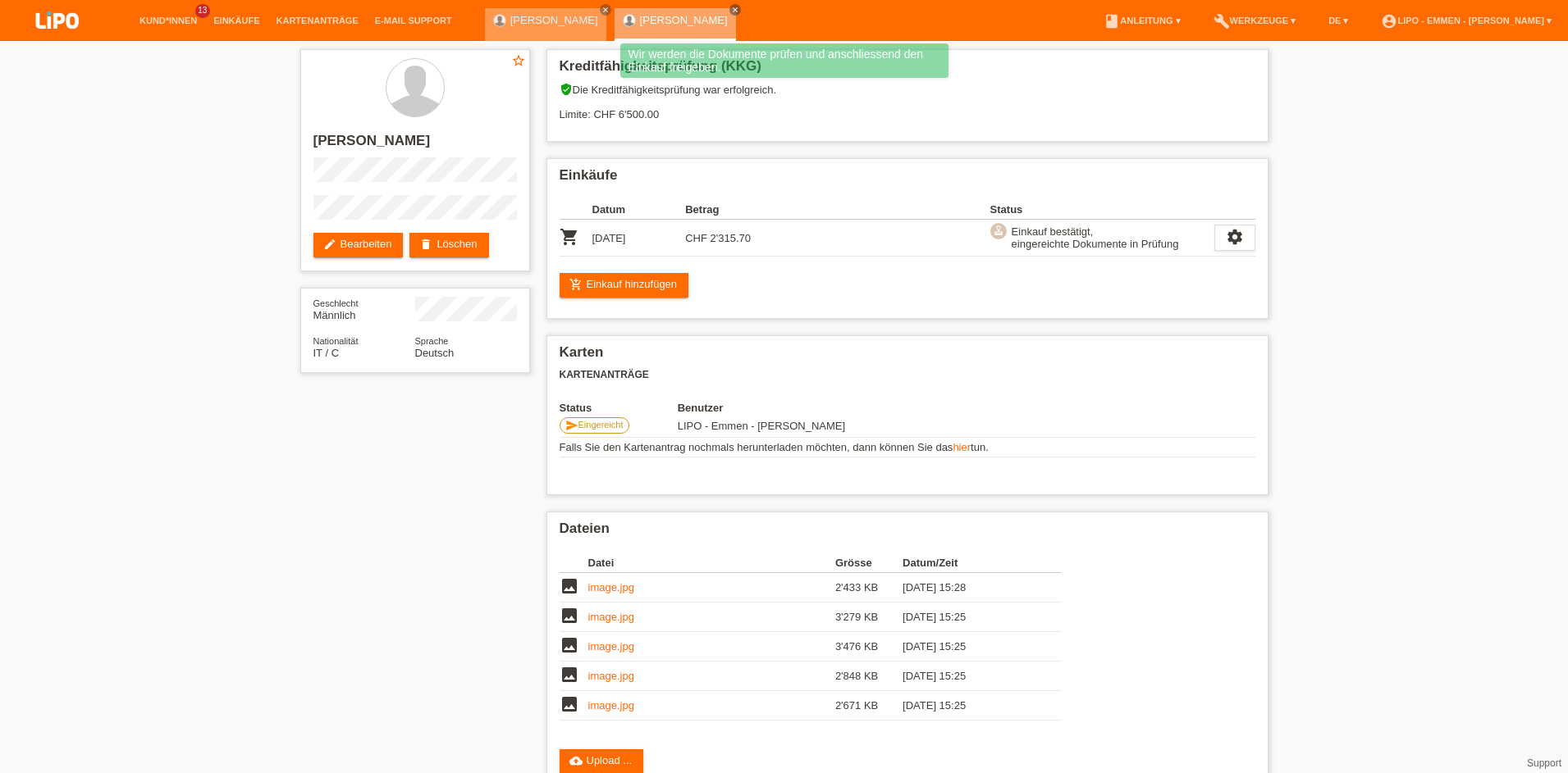
click at [520, 13] on div "[PERSON_NAME] close" at bounding box center [545, 25] width 122 height 33
click at [529, 31] on div "[PERSON_NAME] close" at bounding box center [545, 25] width 122 height 33
click at [533, 19] on link "[PERSON_NAME]" at bounding box center [555, 20] width 88 height 12
